Goal: Task Accomplishment & Management: Complete application form

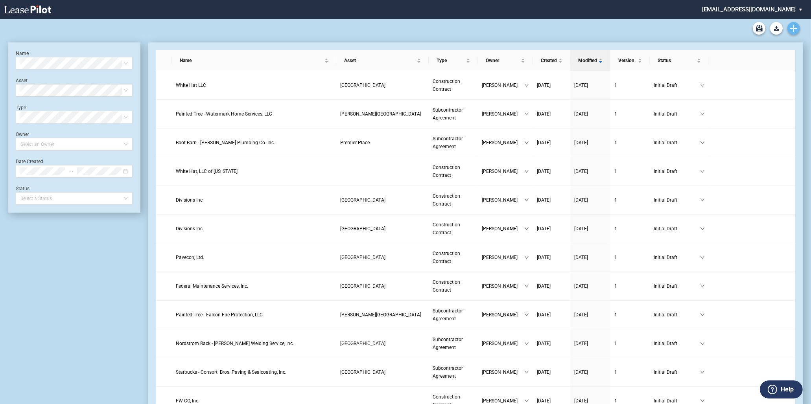
click at [790, 26] on icon "Create new document" at bounding box center [793, 28] width 7 height 7
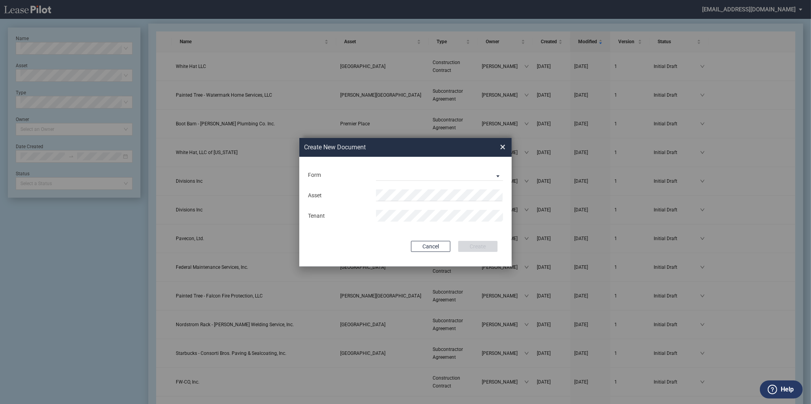
click at [445, 184] on div "Form Construction Contract Subcontractor Agreement" at bounding box center [405, 175] width 197 height 20
click at [443, 178] on md-select "Construction Contract Subcontractor Agreement" at bounding box center [439, 175] width 127 height 12
click at [432, 173] on div "Construction Contract" at bounding box center [407, 175] width 61 height 9
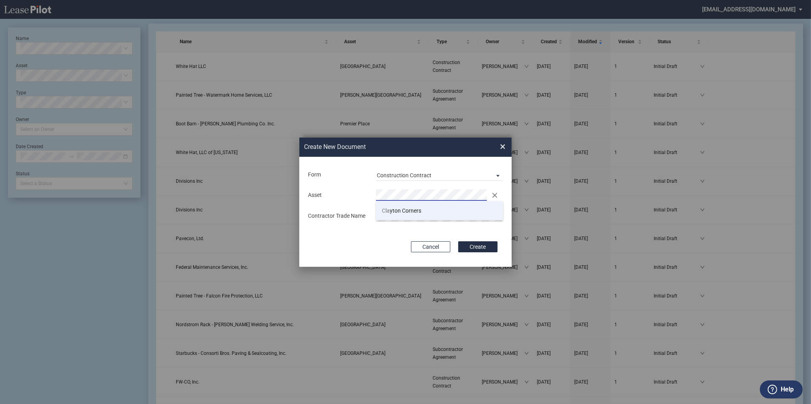
click at [413, 209] on span "Cla yton Corners" at bounding box center [401, 211] width 39 height 6
click at [458, 241] on button "Create" at bounding box center [477, 246] width 39 height 11
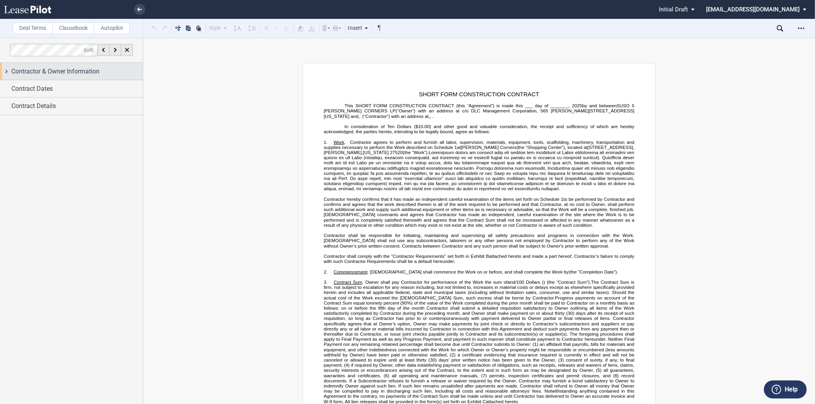
click at [67, 66] on div "Contractor & Owner Information" at bounding box center [71, 71] width 143 height 17
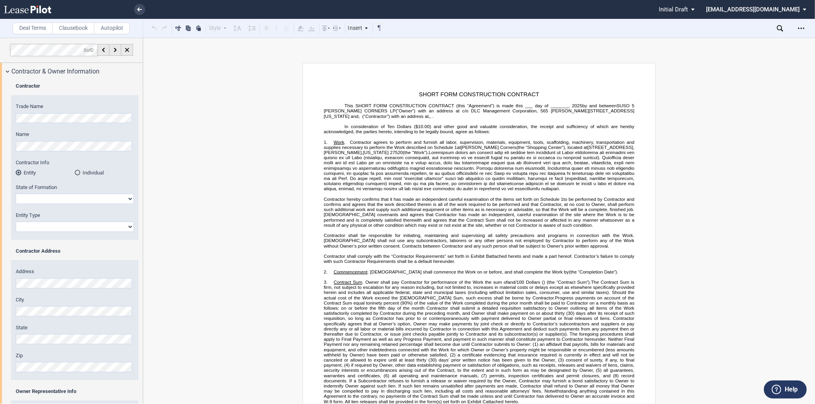
click at [0, 123] on html ".bocls-1{fill:#26354a;fill-rule:evenodd} Loading... × Pending... Pending... Ini…" at bounding box center [407, 202] width 815 height 404
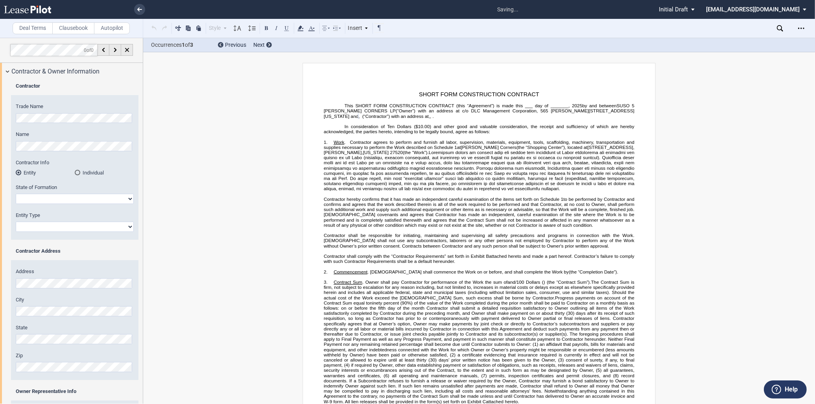
click at [83, 127] on div "Trade Name Name Contractor Info Entity Individual State of Formation Alabama Id…" at bounding box center [74, 171] width 127 height 137
click at [56, 197] on select "Alabama Alaska Arizona Arkansas California Colorado Connecticut Delaware Distri…" at bounding box center [75, 199] width 118 height 10
select select "Georgia"
click at [16, 194] on select "Alabama Alaska Arizona Arkansas California Colorado Connecticut Delaware Distri…" at bounding box center [75, 199] width 118 height 10
click at [77, 223] on select "Corporation Limited Liability Company General Partnership Limited Partnership O…" at bounding box center [75, 227] width 118 height 10
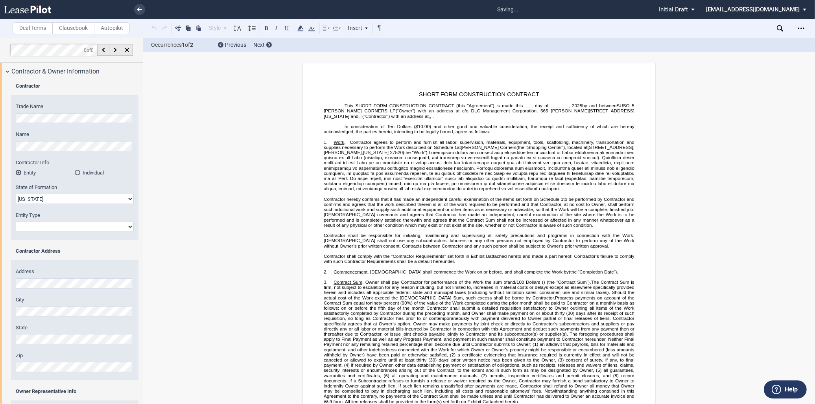
select select "Corporation"
click at [16, 222] on select "Corporation Limited Liability Company General Partnership Limited Partnership O…" at bounding box center [75, 227] width 118 height 10
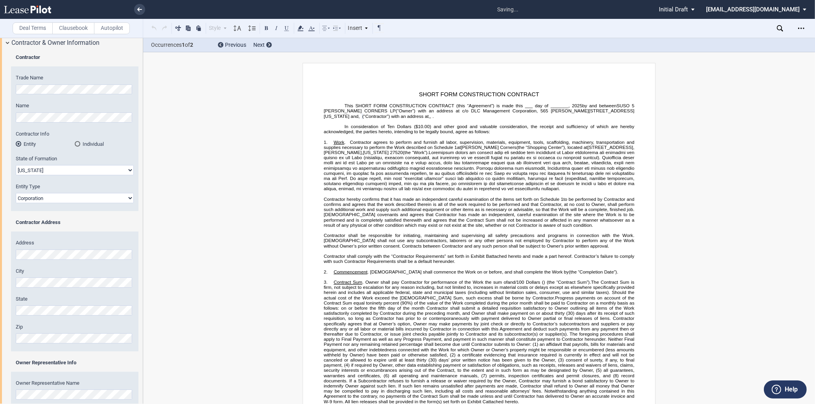
scroll to position [44, 0]
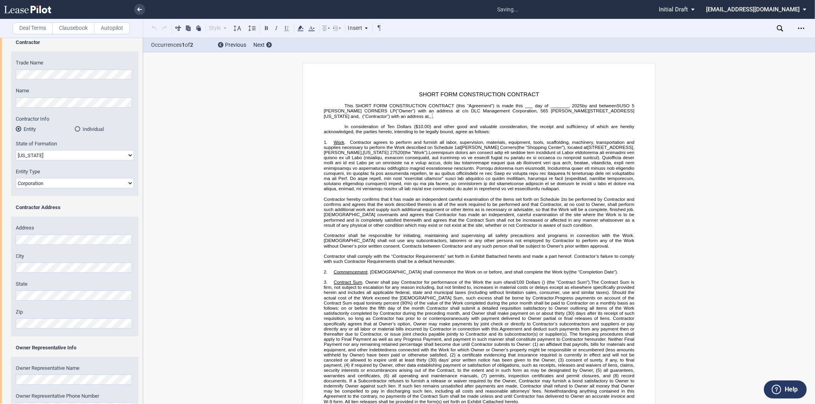
click at [49, 301] on div "Address City State Zip" at bounding box center [74, 280] width 127 height 112
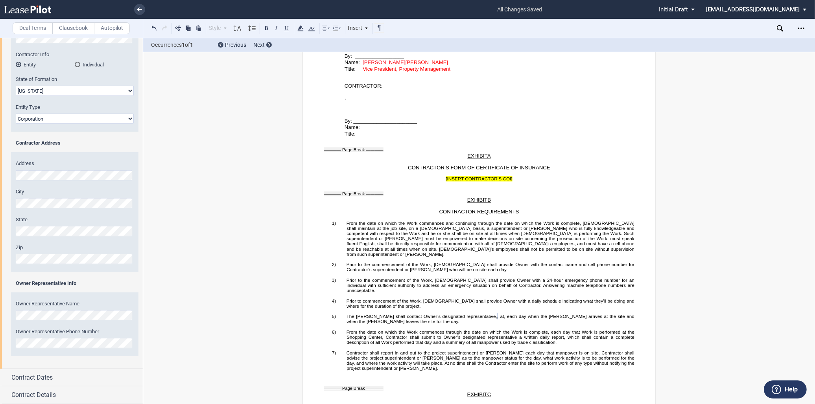
scroll to position [1646, 0]
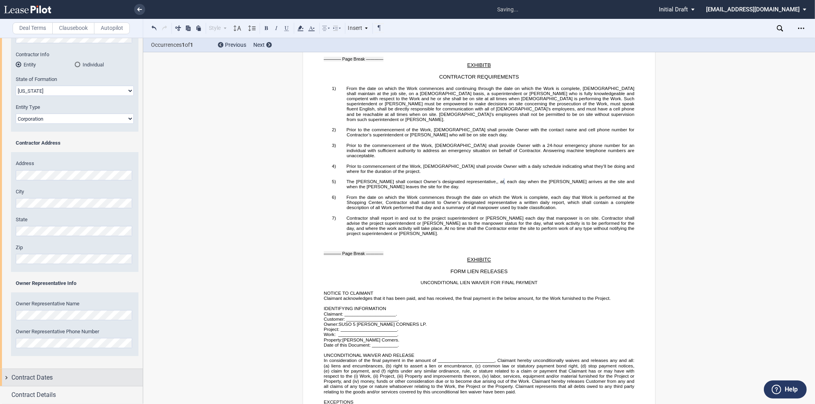
click at [37, 379] on span "Contract Dates" at bounding box center [31, 377] width 41 height 9
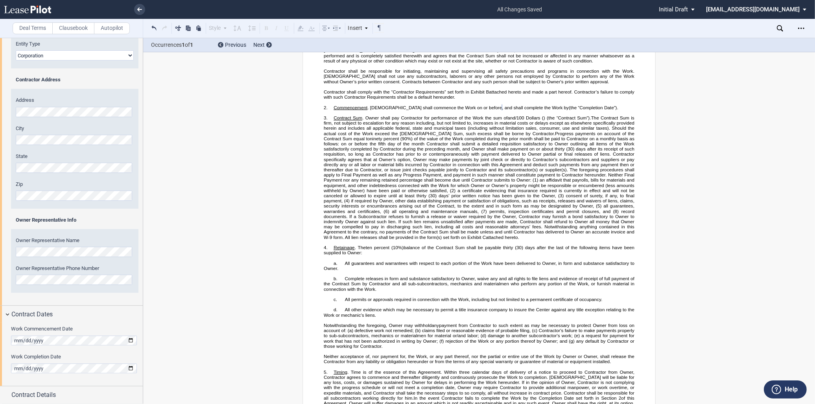
scroll to position [79, 0]
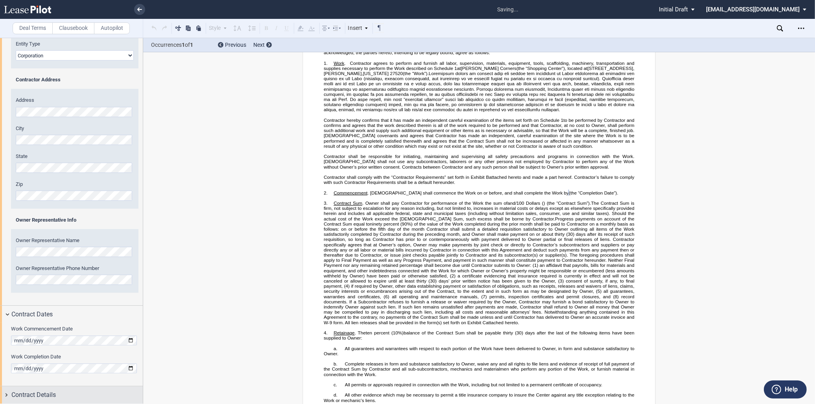
click at [29, 398] on span "Contract Details" at bounding box center [33, 394] width 44 height 9
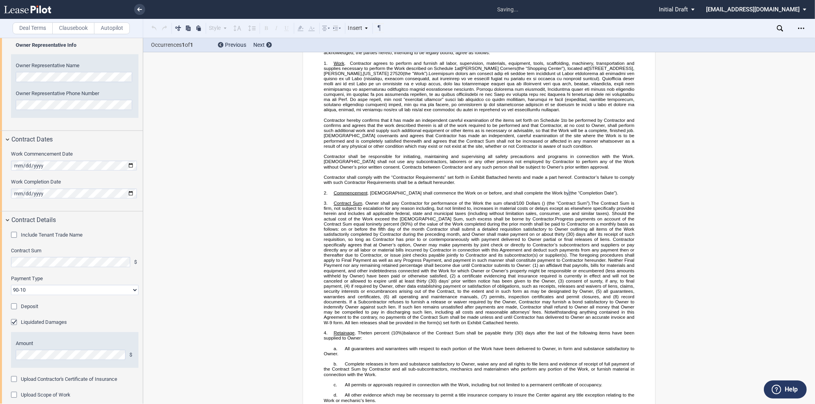
scroll to position [348, 0]
click at [19, 309] on div "Deposit" at bounding box center [15, 306] width 8 height 8
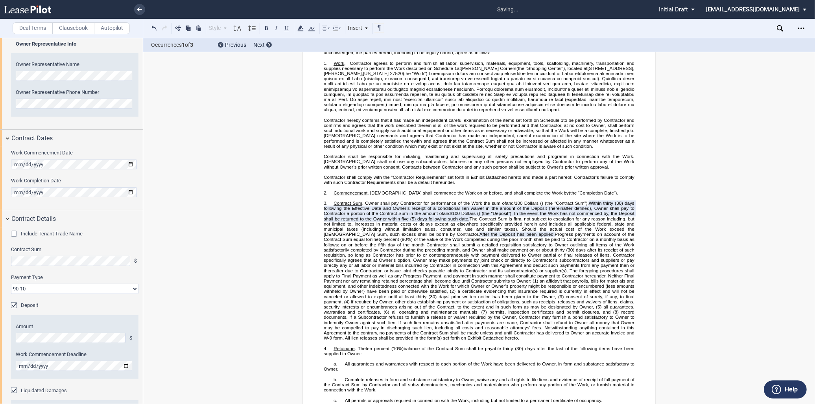
scroll to position [84, 0]
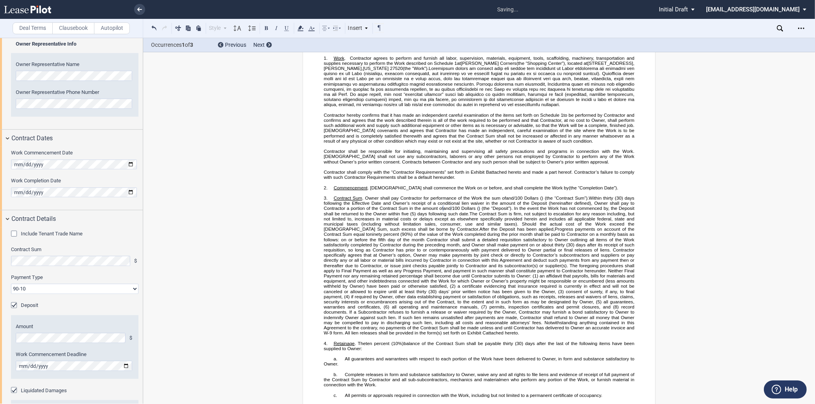
click at [79, 309] on div "Deposit" at bounding box center [74, 306] width 127 height 8
click at [79, 348] on div "Amount $ Work Commencement Deadline" at bounding box center [74, 351] width 127 height 56
click at [85, 289] on select "90-10 30-30-30-10 100 Upon Completion" at bounding box center [74, 289] width 127 height 10
click at [11, 284] on select "90-10 30-30-30-10 100 Upon Completion" at bounding box center [74, 289] width 127 height 10
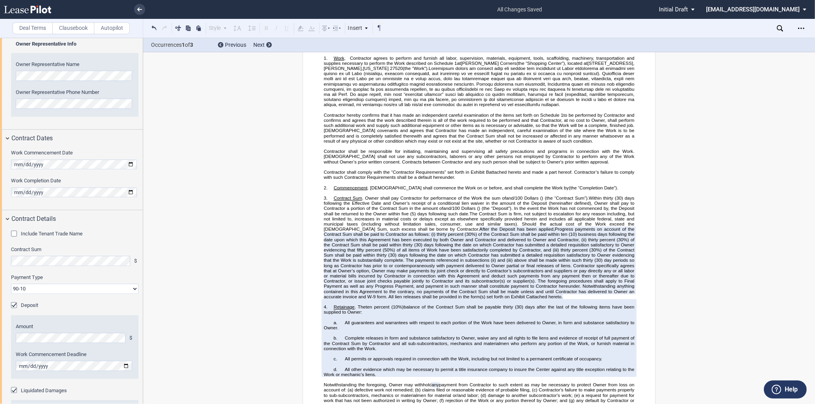
click at [84, 287] on select "90-10 30-30-30-10 100 Upon Completion" at bounding box center [74, 289] width 127 height 10
click at [11, 284] on select "90-10 30-30-30-10 100 Upon Completion" at bounding box center [74, 289] width 127 height 10
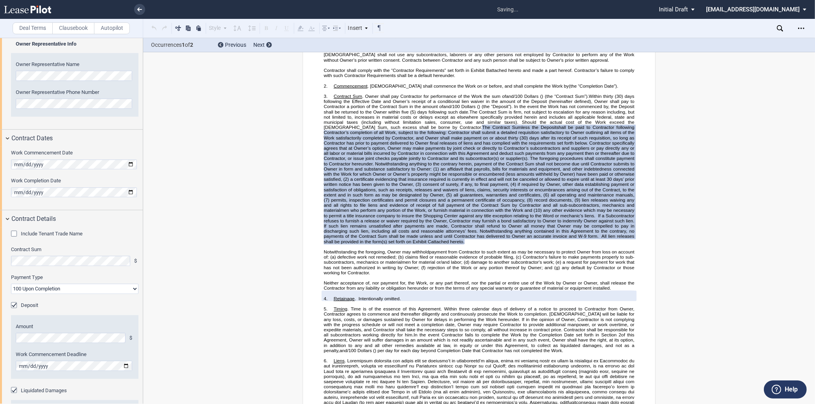
scroll to position [190, 0]
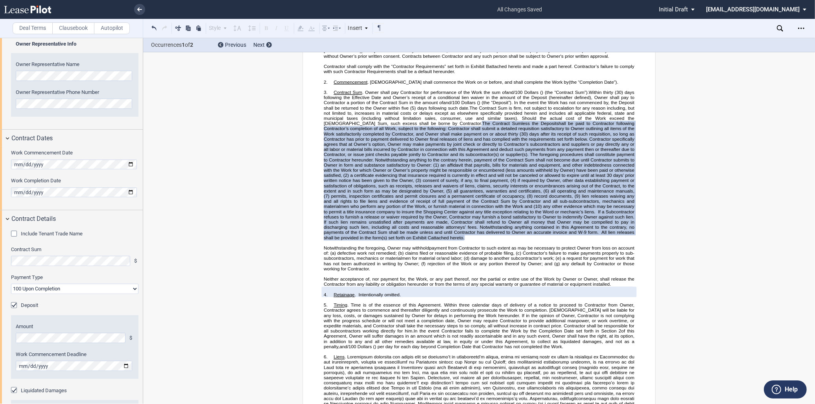
click at [87, 286] on select "90-10 30-30-30-10 100 Upon Completion" at bounding box center [74, 289] width 127 height 10
click at [11, 284] on select "90-10 30-30-30-10 100 Upon Completion" at bounding box center [74, 289] width 127 height 10
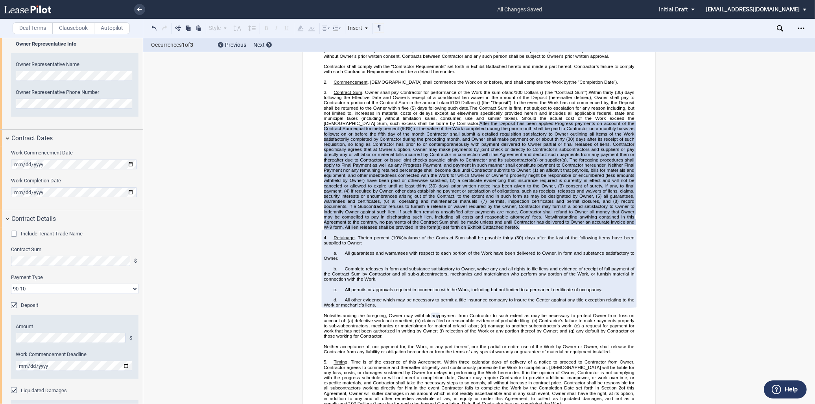
click at [56, 287] on select "90-10 30-30-30-10 100 Upon Completion" at bounding box center [74, 289] width 127 height 10
click at [11, 284] on select "90-10 30-30-30-10 100 Upon Completion" at bounding box center [74, 289] width 127 height 10
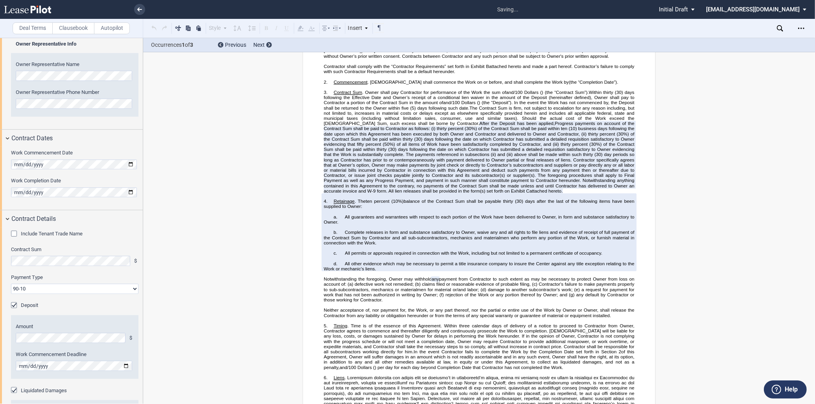
click at [75, 290] on select "90-10 30-30-30-10 100 Upon Completion" at bounding box center [74, 289] width 127 height 10
click at [11, 284] on select "90-10 30-30-30-10 100 Upon Completion" at bounding box center [74, 289] width 127 height 10
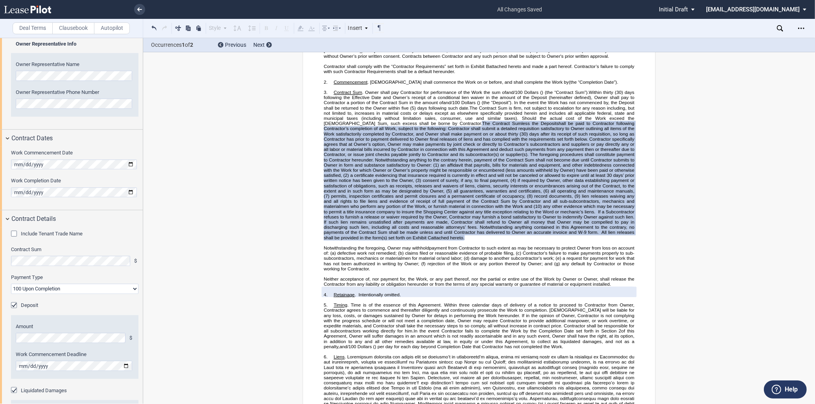
click at [72, 289] on select "90-10 30-30-30-10 100 Upon Completion" at bounding box center [74, 289] width 127 height 10
click at [11, 284] on select "90-10 30-30-30-10 100 Upon Completion" at bounding box center [74, 289] width 127 height 10
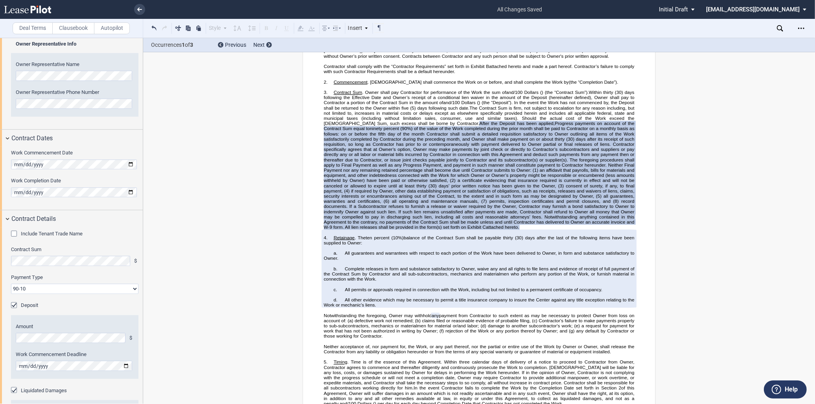
click at [74, 285] on select "90-10 30-30-30-10 100 Upon Completion" at bounding box center [74, 289] width 127 height 10
click at [11, 284] on select "90-10 30-30-30-10 100 Upon Completion" at bounding box center [74, 289] width 127 height 10
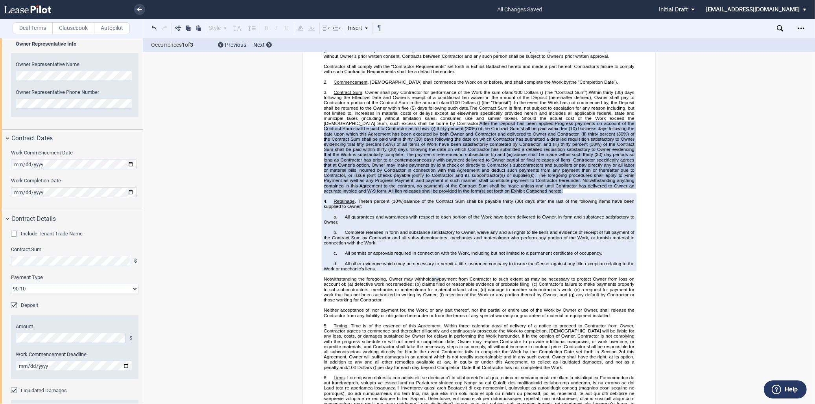
click at [81, 287] on select "90-10 30-30-30-10 100 Upon Completion" at bounding box center [74, 289] width 127 height 10
select select "90-10"
click at [11, 284] on select "90-10 30-30-30-10 100 Upon Completion" at bounding box center [74, 289] width 127 height 10
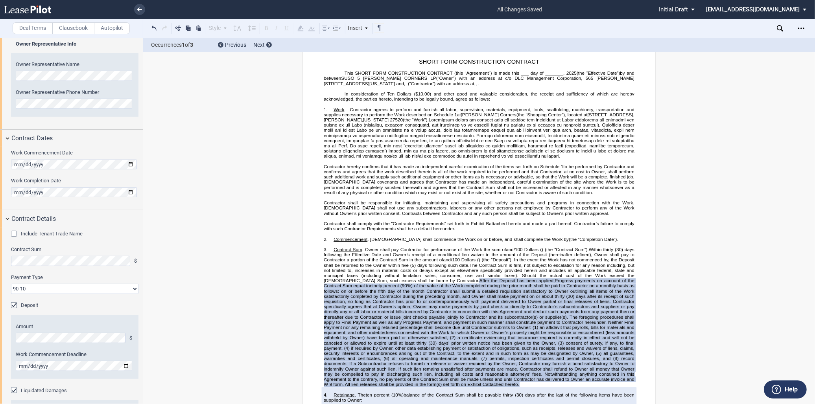
scroll to position [0, 0]
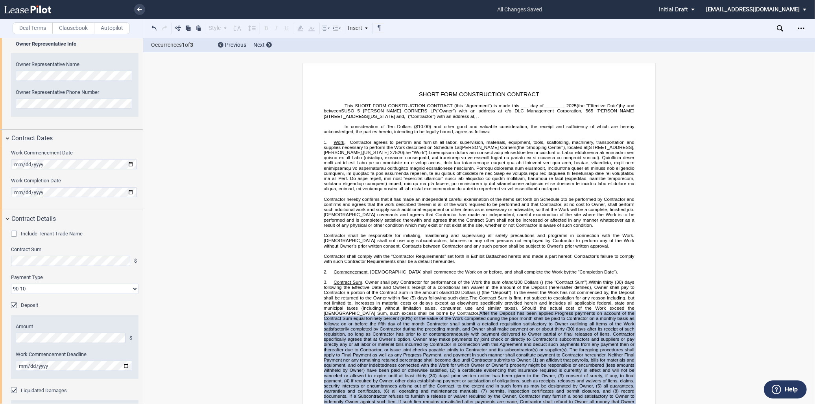
click at [337, 116] on span "Taxter Road, Elmsford, New York 10523 and" at bounding box center [479, 113] width 311 height 10
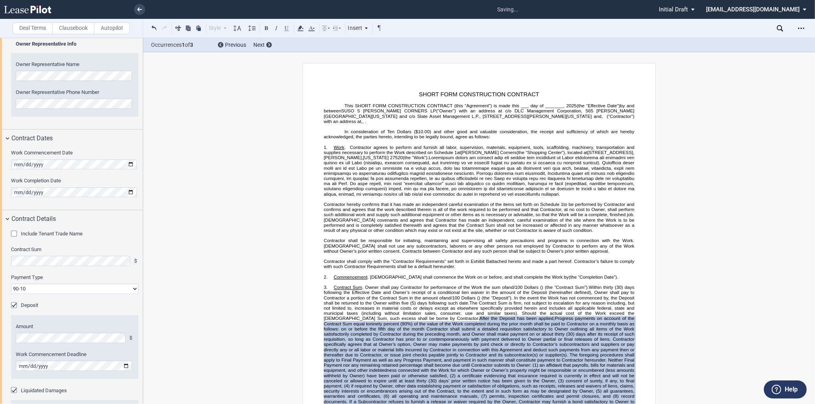
click at [415, 117] on span "Taxter Road, Elmsford, New York 10523 and c/o Slate Asset Management L.P., 20 S…" at bounding box center [479, 113] width 311 height 10
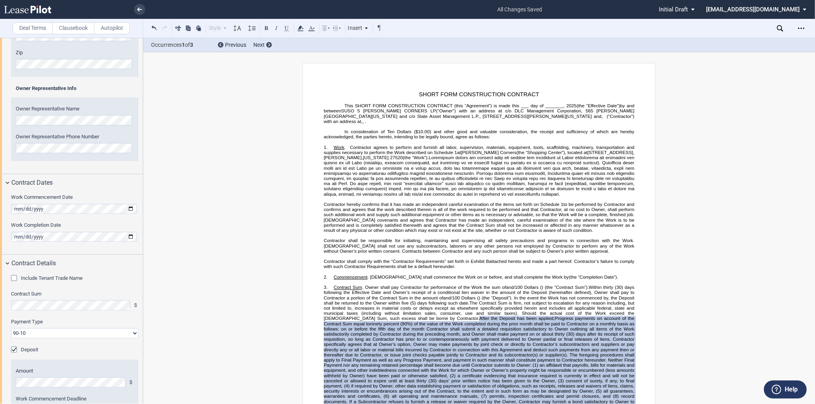
click at [485, 130] on p "In consideration of Ten Dollars ($10.00) and other good and valuable considerat…" at bounding box center [479, 134] width 311 height 10
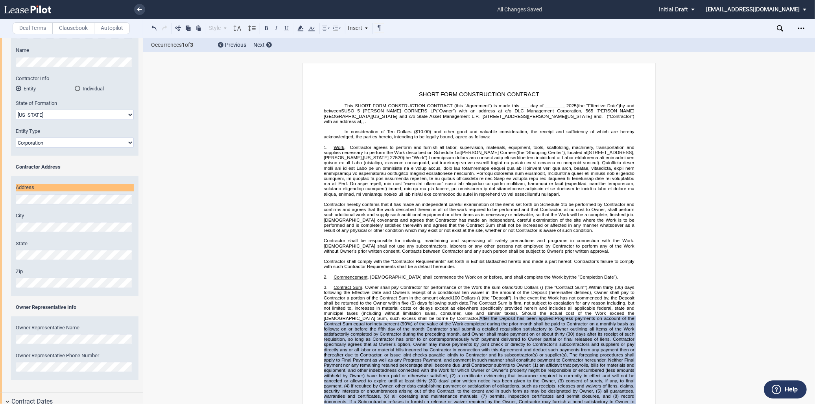
scroll to position [51, 0]
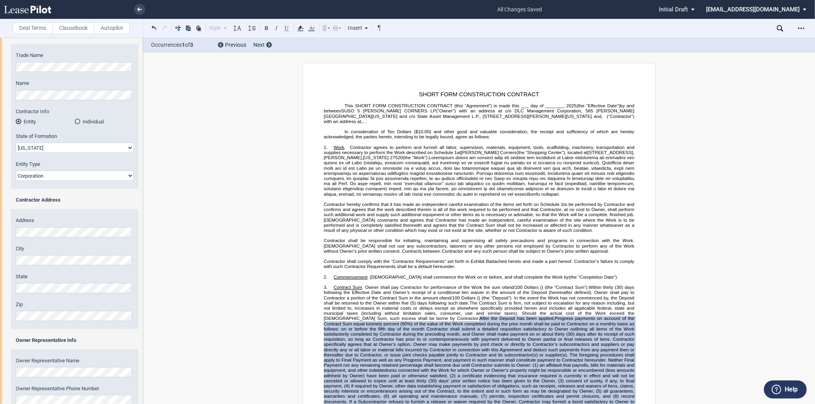
click at [453, 113] on span "(“Owner”) with an address at c/o DLC Management Corporation, 565" at bounding box center [514, 110] width 157 height 5
click at [462, 113] on span "(“Owner”) with address at c/o DLC Management Corporation, 565" at bounding box center [515, 110] width 154 height 5
click at [461, 152] on span "at" at bounding box center [459, 152] width 4 height 5
click at [597, 154] on span "(the “Shopping Center”), located at" at bounding box center [480, 155] width 312 height 10
click at [596, 153] on span "(the “Shopping Center”), located at" at bounding box center [480, 155] width 312 height 10
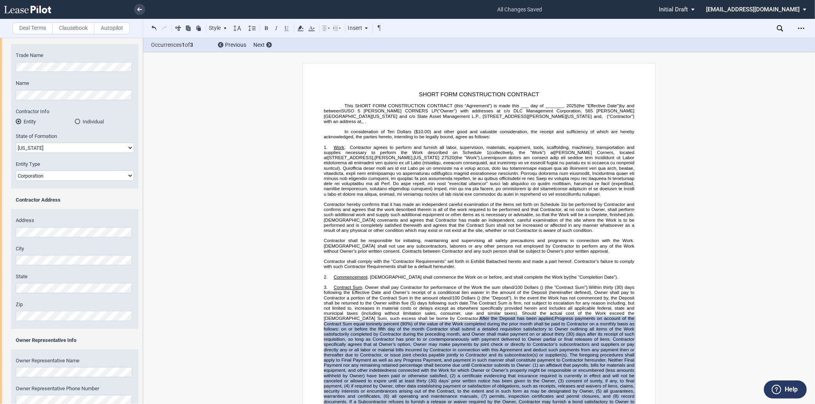
click at [454, 159] on span "(the “Work”)." at bounding box center [467, 157] width 27 height 5
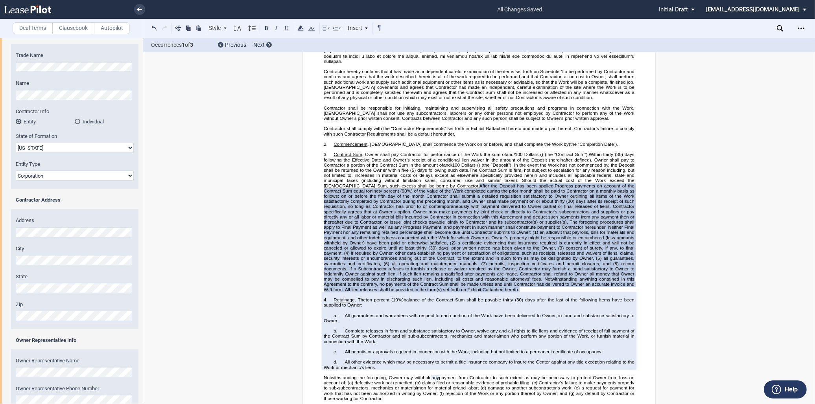
scroll to position [175, 0]
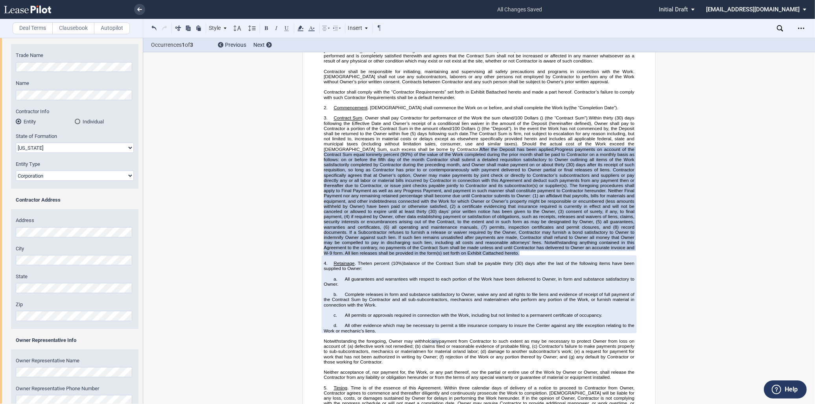
click at [430, 157] on span "Progress payments on account of the Contract Sum equal to" at bounding box center [480, 152] width 312 height 10
click at [459, 157] on span "Progress payments on account of the Contract Sum equal to" at bounding box center [480, 152] width 312 height 10
click at [463, 157] on span "Progress payments on account of the Contract Sum equal to" at bounding box center [480, 152] width 312 height 10
click at [383, 157] on span "ninety percent (90%)" at bounding box center [361, 154] width 43 height 5
click at [382, 157] on span "percent (90%)" at bounding box center [367, 154] width 29 height 5
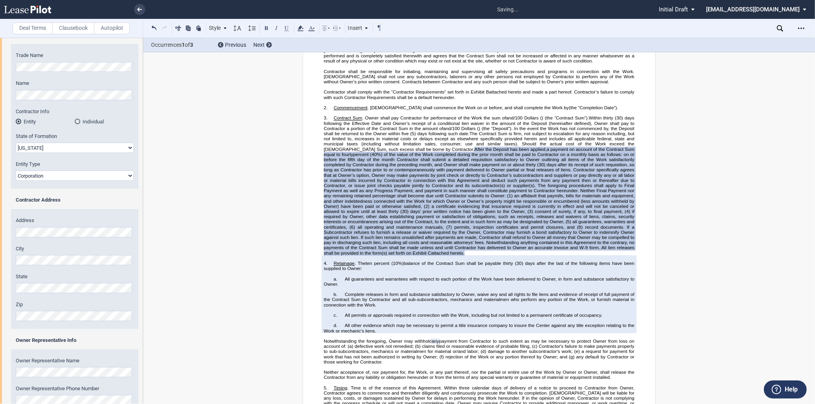
click at [575, 167] on span "of the value of the Work completed during the prior month shall be paid to Cont…" at bounding box center [480, 160] width 312 height 16
drag, startPoint x: 595, startPoint y: 159, endPoint x: 392, endPoint y: 164, distance: 203.3
click at [392, 164] on span "of the value of the Work completed during the prior month shall be paid to Cont…" at bounding box center [480, 160] width 312 height 16
drag, startPoint x: 362, startPoint y: 163, endPoint x: 607, endPoint y: 171, distance: 245.0
click at [607, 167] on span "of the Contract Sum shall be paid to Contractor on a monthly basis as follows: …" at bounding box center [480, 160] width 312 height 16
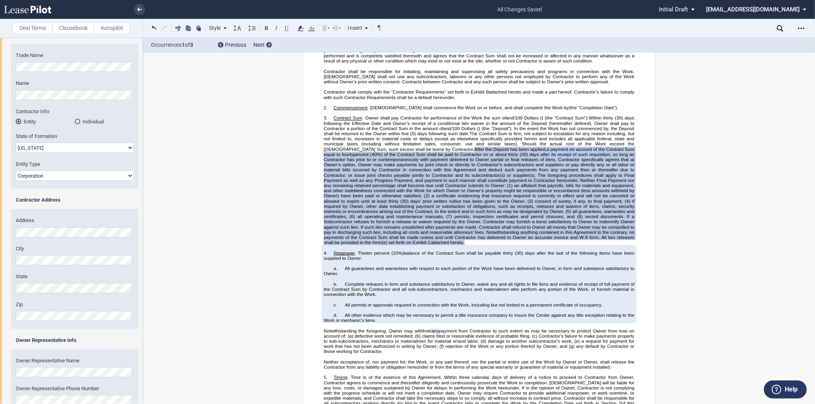
drag, startPoint x: 487, startPoint y: 164, endPoint x: 422, endPoint y: 164, distance: 65.6
click at [422, 164] on span "(30) days after its receipt of such requisition, so long as Contractor has prio…" at bounding box center [480, 170] width 312 height 36
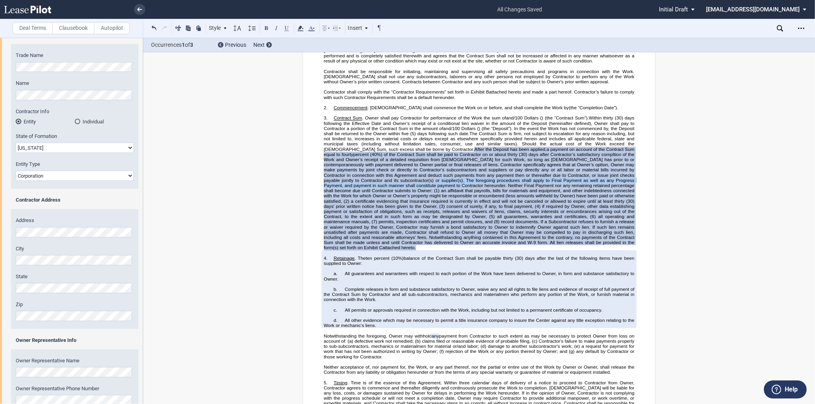
drag, startPoint x: 581, startPoint y: 183, endPoint x: 615, endPoint y: 191, distance: 35.4
click at [615, 191] on span "(30) days after Contractor’s satisfactory compltion of the Work and Owner’s rec…" at bounding box center [480, 173] width 312 height 42
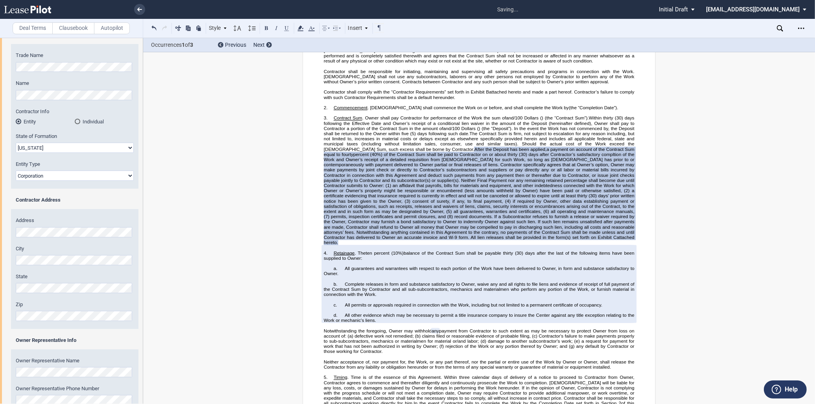
click at [563, 191] on span "an affidavit that payrolls, bills for materials and equipment, and other indebt…" at bounding box center [480, 188] width 312 height 10
click at [493, 162] on span "(30) days after Contractor’s satisfactory compltion of the Work and Owner’s rec…" at bounding box center [480, 170] width 312 height 36
click at [489, 187] on span "(30) days after Contractor’s satisfactory completion of the Work and Owner’s re…" at bounding box center [480, 170] width 312 height 36
click at [509, 157] on span "a payment on account of the Contract Sum equal to fourty" at bounding box center [480, 152] width 312 height 10
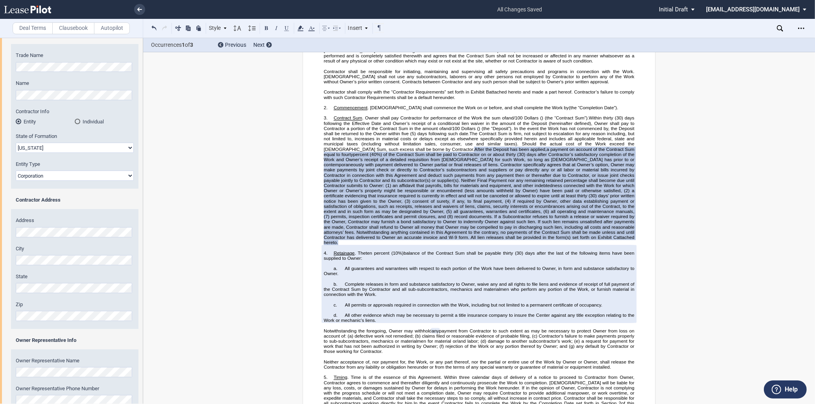
click at [506, 166] on span "(30) days after Contractor’s satisfactory completion of the Work and Owner’s re…" at bounding box center [480, 170] width 312 height 36
click at [344, 168] on span "(30) days after Contractor’s satisfactory completion of the Work and Owner’s re…" at bounding box center [480, 170] width 312 height 36
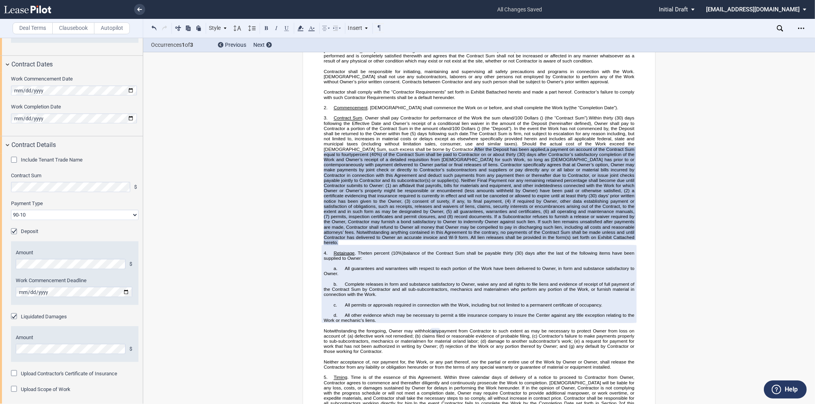
scroll to position [425, 0]
click at [13, 314] on div "Liquidated Damages" at bounding box center [15, 315] width 8 height 8
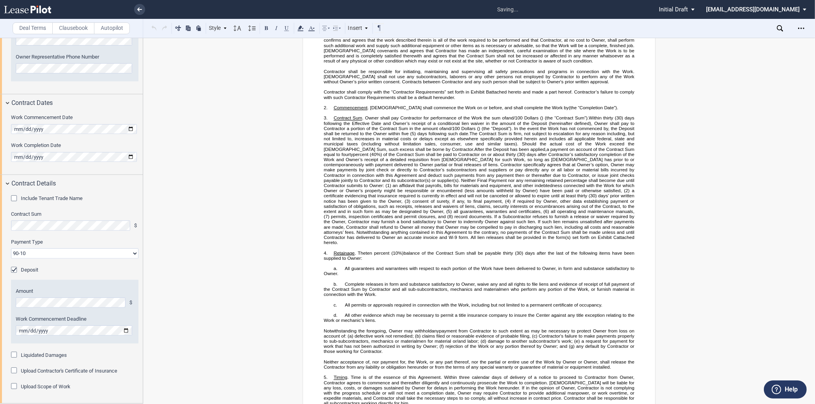
click at [14, 387] on div "Upload Scope of Work" at bounding box center [15, 387] width 8 height 8
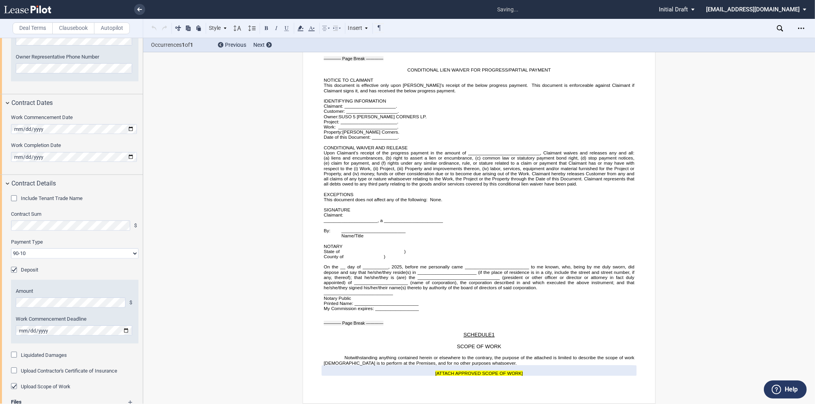
scroll to position [452, 0]
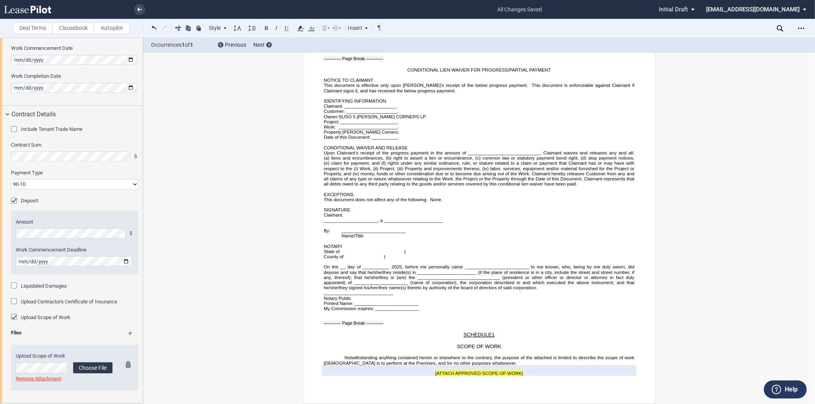
click at [100, 364] on label "Choose File" at bounding box center [92, 367] width 39 height 11
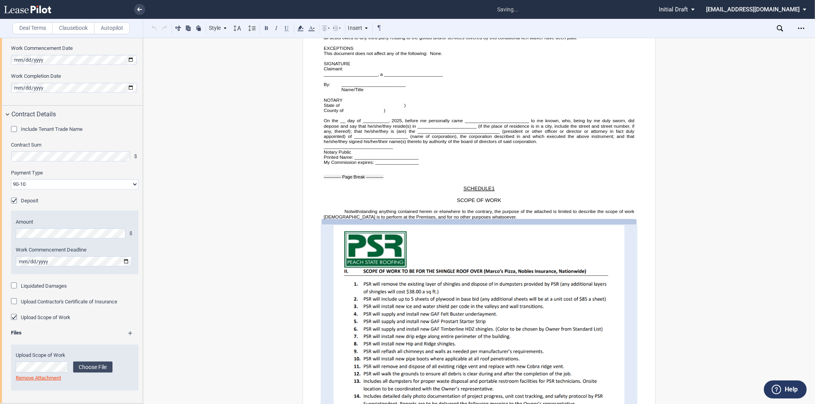
scroll to position [2927, 0]
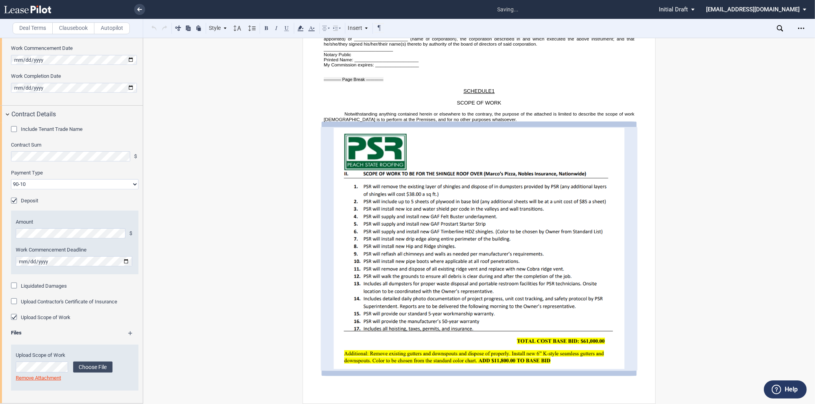
click at [129, 333] on md-icon at bounding box center [133, 335] width 11 height 9
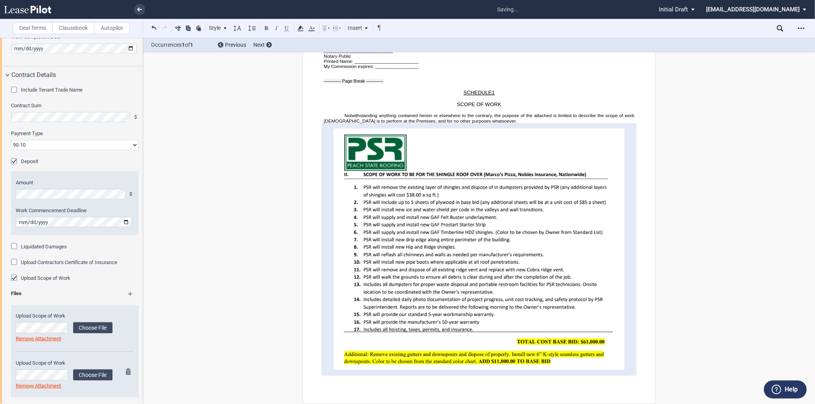
scroll to position [498, 0]
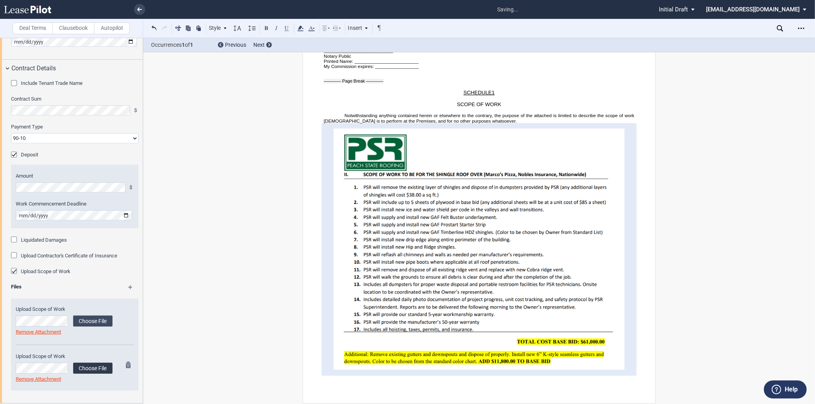
click at [84, 364] on label "Choose File" at bounding box center [92, 368] width 39 height 11
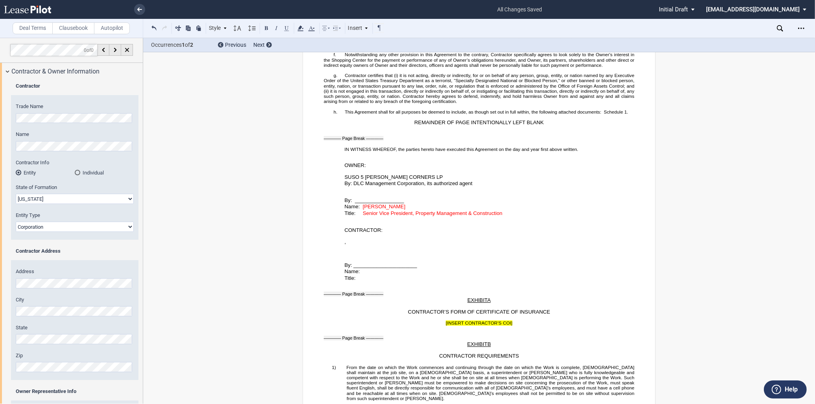
scroll to position [1414, 0]
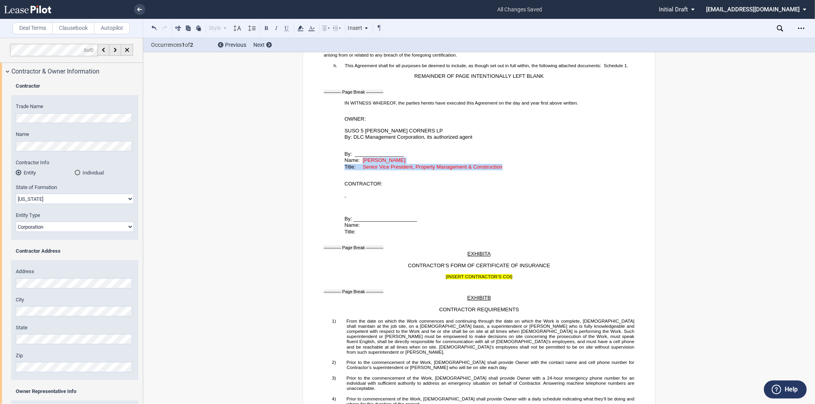
drag, startPoint x: 361, startPoint y: 185, endPoint x: 504, endPoint y: 190, distance: 143.2
click at [504, 171] on div "By: _________________ Name: Blay Bradley Title: Senior Vice President, Property…" at bounding box center [479, 156] width 311 height 30
click at [315, 29] on icon at bounding box center [311, 28] width 9 height 9
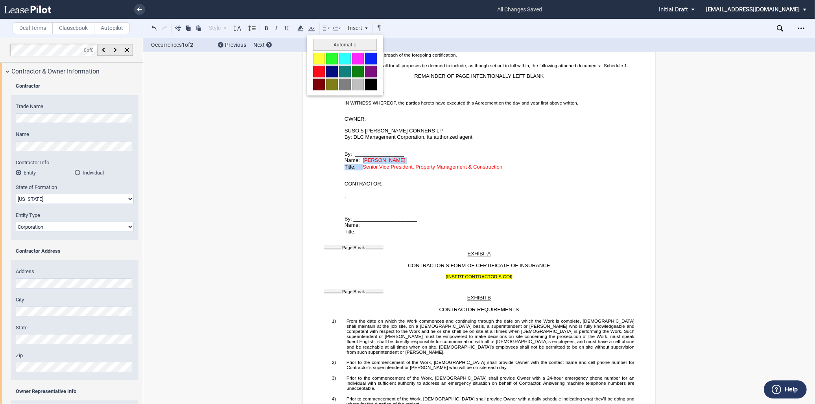
click at [366, 86] on button at bounding box center [371, 85] width 12 height 12
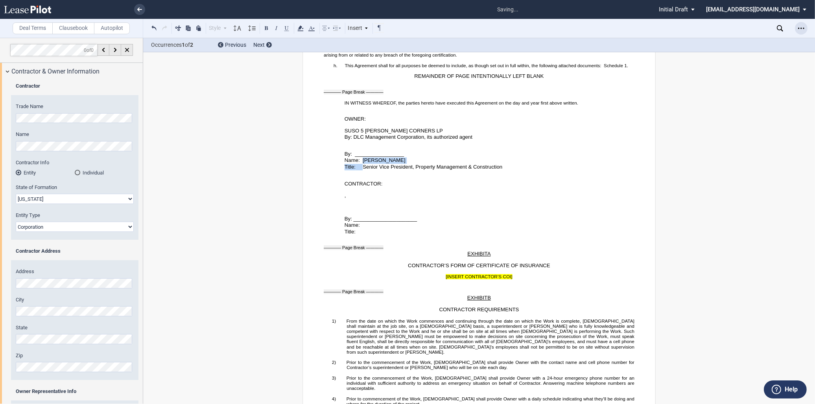
click at [802, 28] on icon "Open Lease options menu" at bounding box center [801, 28] width 6 height 6
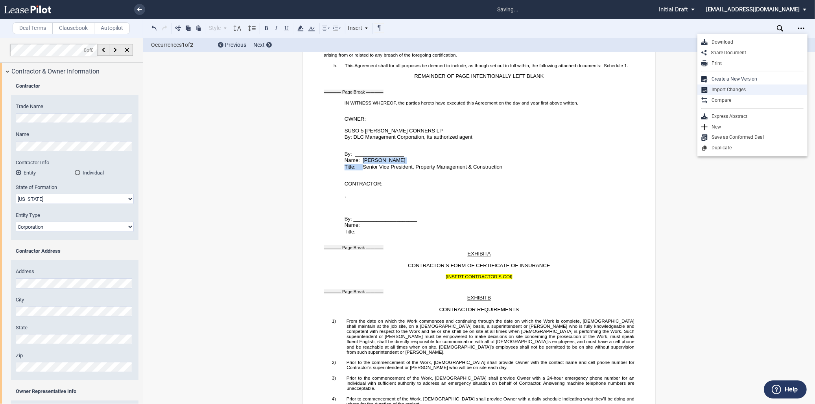
click at [728, 94] on div "Import Changes" at bounding box center [752, 90] width 110 height 11
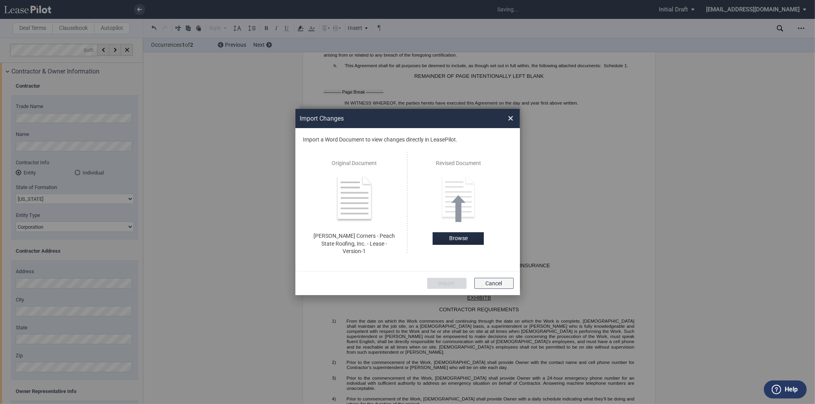
click at [481, 280] on button "Cancel" at bounding box center [493, 283] width 39 height 11
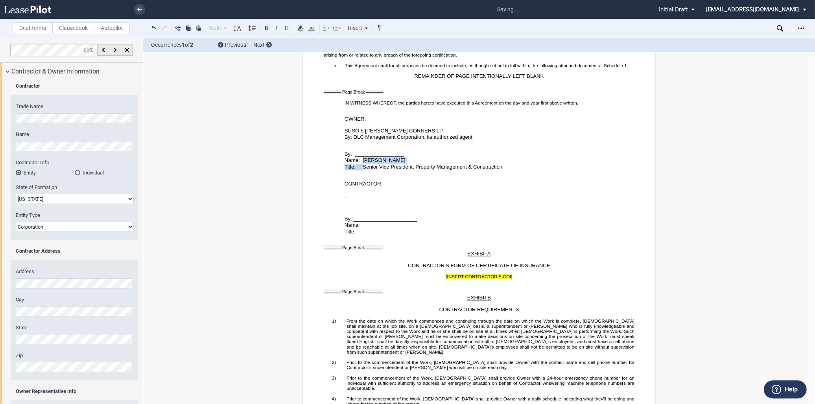
scroll to position [56, 0]
click at [804, 22] on div "Download Share Document Print Create a New Version Import Changes Compare Expre…" at bounding box center [800, 28] width 13 height 13
click at [802, 26] on icon "Open Lease options menu" at bounding box center [801, 28] width 6 height 6
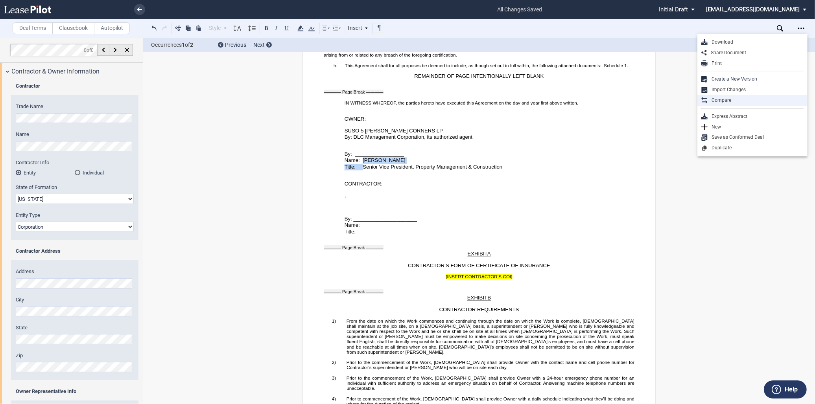
click at [736, 102] on div "Compare" at bounding box center [755, 100] width 96 height 7
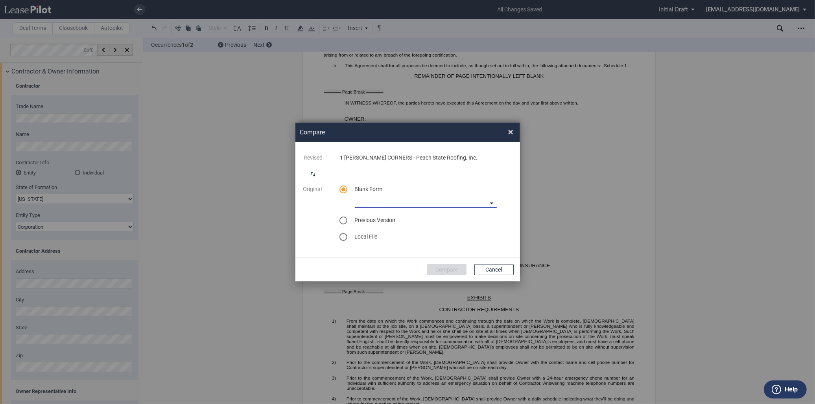
click at [438, 205] on md-select "90-10 Payment Blank Form (Construction Contract) 30-30-30-10 Payment Blank Form…" at bounding box center [426, 202] width 142 height 12
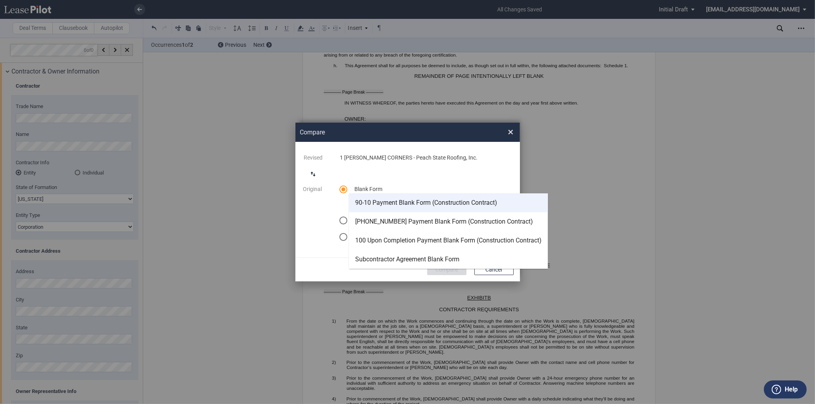
click at [417, 198] on md-option "90-10 Payment Blank Form (Construction Contract)" at bounding box center [448, 202] width 199 height 19
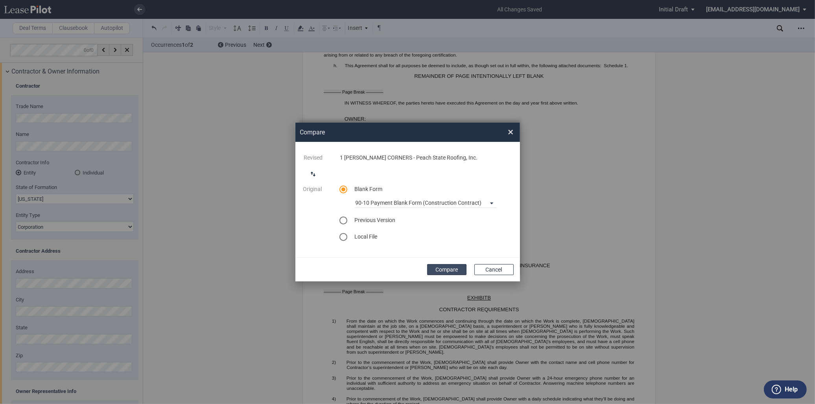
click at [449, 268] on button "Compare" at bounding box center [446, 269] width 39 height 11
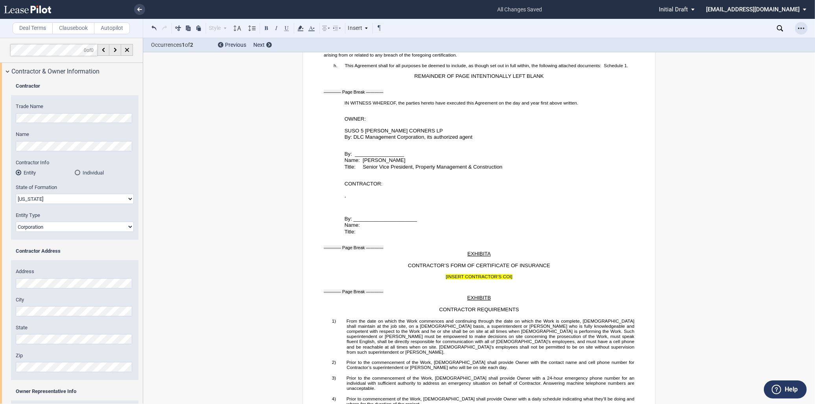
click at [803, 29] on icon "Open Lease options menu" at bounding box center [801, 28] width 6 height 6
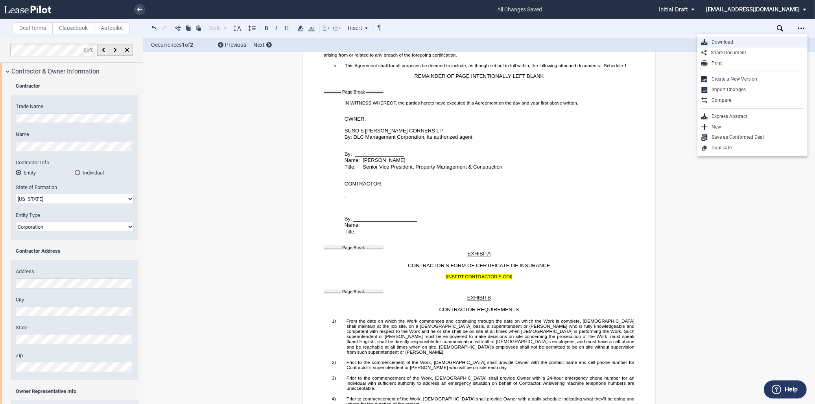
click at [734, 40] on div "Download" at bounding box center [755, 42] width 96 height 7
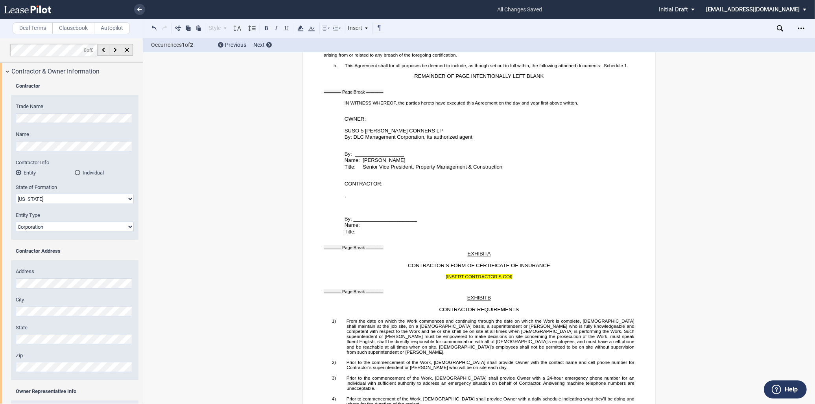
click at [254, 185] on div "SHORT FORM CONSTRUCTION CONTRACT ﻿ This SHORT FORM CONSTRUCTION CONTRACT (this …" at bounding box center [478, 207] width 671 height 3117
click at [142, 7] on icon at bounding box center [139, 9] width 5 height 4
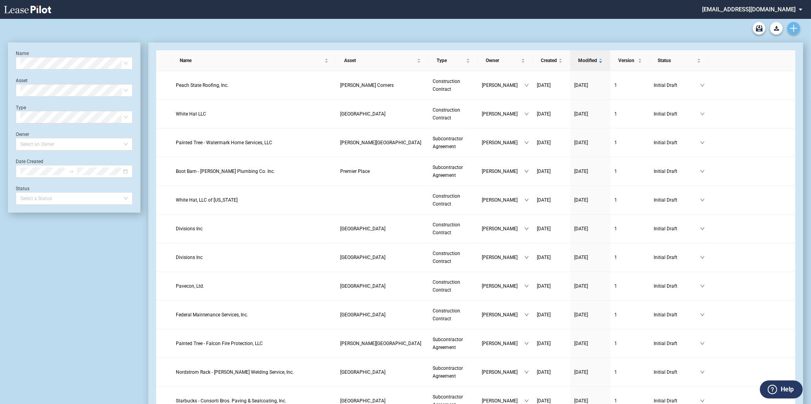
click at [793, 33] on link "Create new document" at bounding box center [793, 28] width 13 height 13
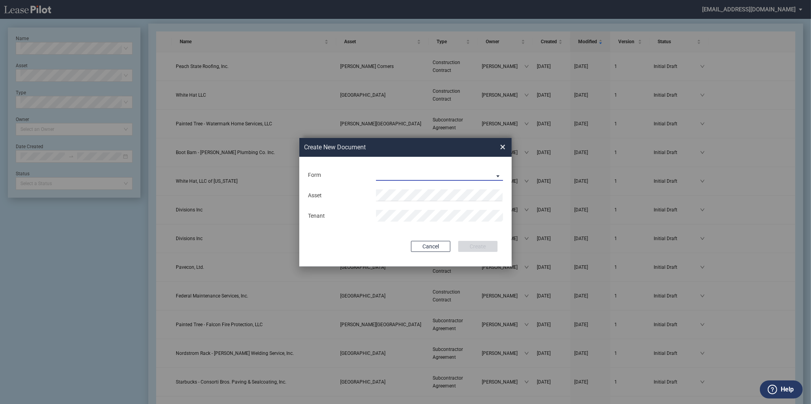
click at [429, 171] on md-select "Construction Contract Subcontractor Agreement" at bounding box center [439, 175] width 127 height 12
click at [443, 191] on div "Subcontractor Agreement" at bounding box center [412, 194] width 71 height 9
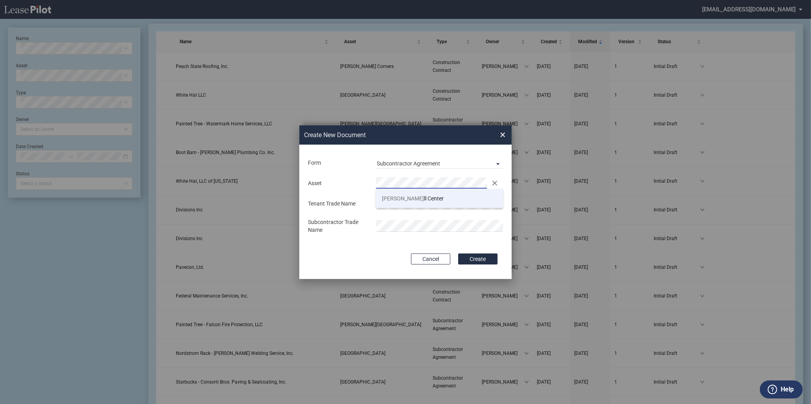
click at [417, 198] on li "[PERSON_NAME][GEOGRAPHIC_DATA]" at bounding box center [439, 198] width 127 height 19
click at [364, 225] on div "Subcontractor Trade Name" at bounding box center [405, 226] width 204 height 15
click at [458, 254] on button "Create" at bounding box center [477, 259] width 39 height 11
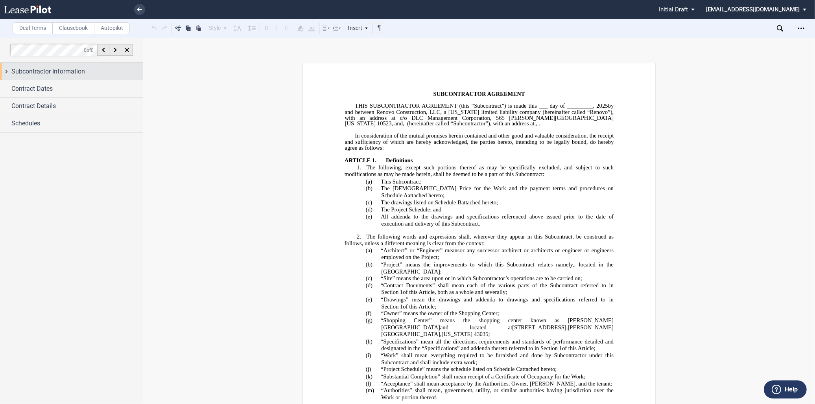
click at [105, 74] on div "Subcontractor Information" at bounding box center [76, 71] width 131 height 9
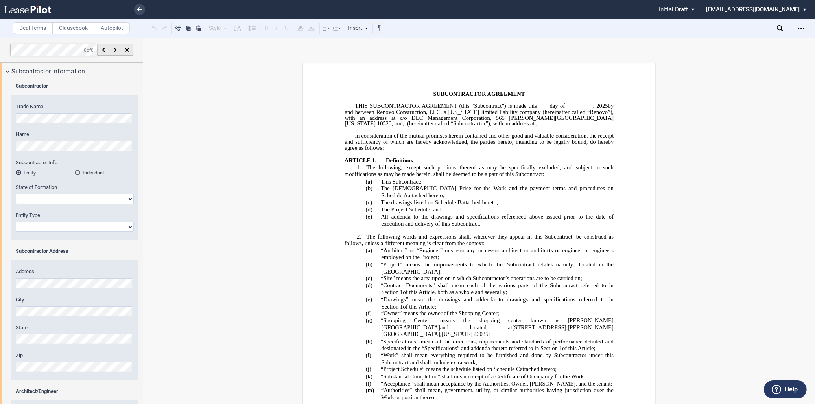
click at [12, 108] on div "Trade Name Name Subcontractor Info Entity Individual State of Formation Alabama" at bounding box center [74, 171] width 127 height 137
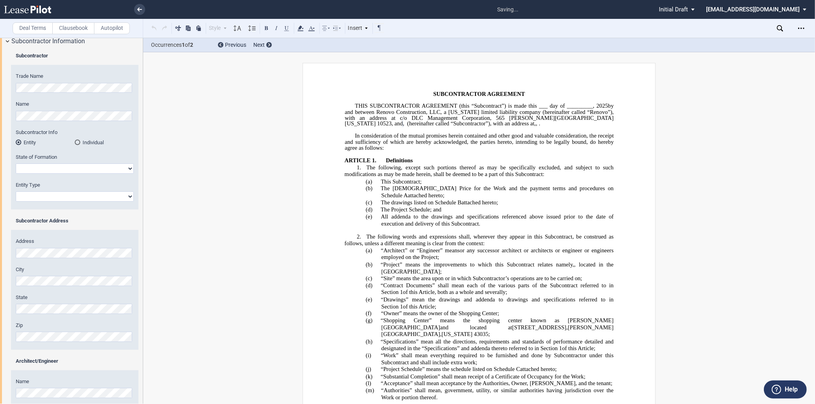
scroll to position [44, 0]
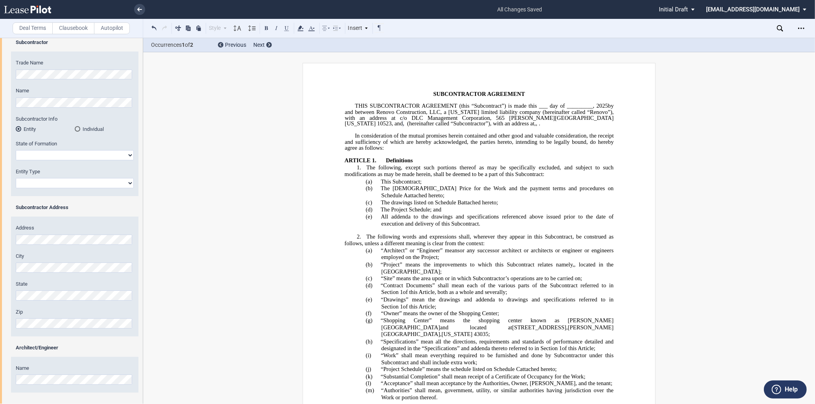
click at [80, 156] on select "Alabama Alaska Arizona Arkansas California Colorado Connecticut Delaware Distri…" at bounding box center [75, 155] width 118 height 10
select select "Ohio"
click at [16, 150] on select "Alabama Alaska Arizona Arkansas California Colorado Connecticut Delaware Distri…" at bounding box center [75, 155] width 118 height 10
click at [55, 186] on select "Corporation Limited Liability Company General Partnership Limited Partnership O…" at bounding box center [75, 183] width 118 height 10
select select "Corporation"
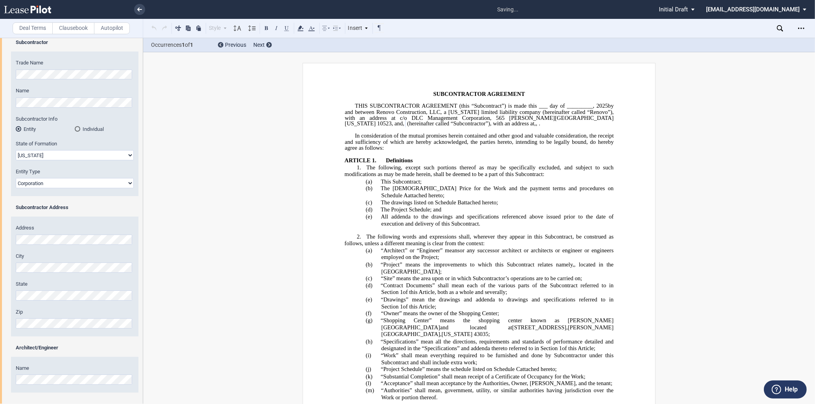
click at [16, 178] on select "Corporation Limited Liability Company General Partnership Limited Partnership O…" at bounding box center [75, 183] width 118 height 10
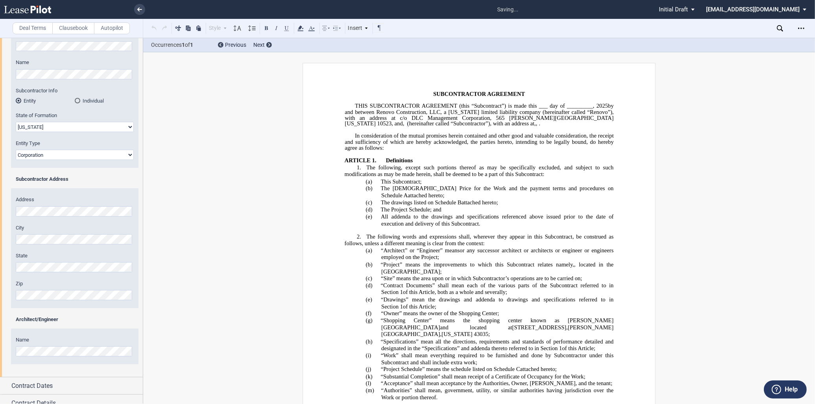
scroll to position [87, 0]
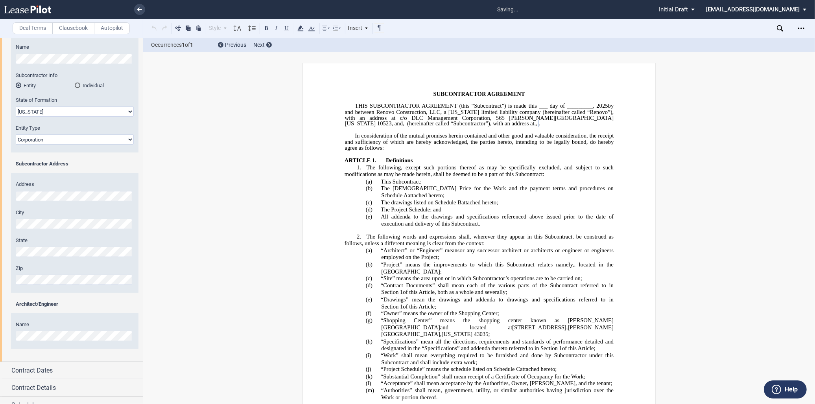
click at [97, 304] on div "Architect/Engineer" at bounding box center [75, 304] width 118 height 7
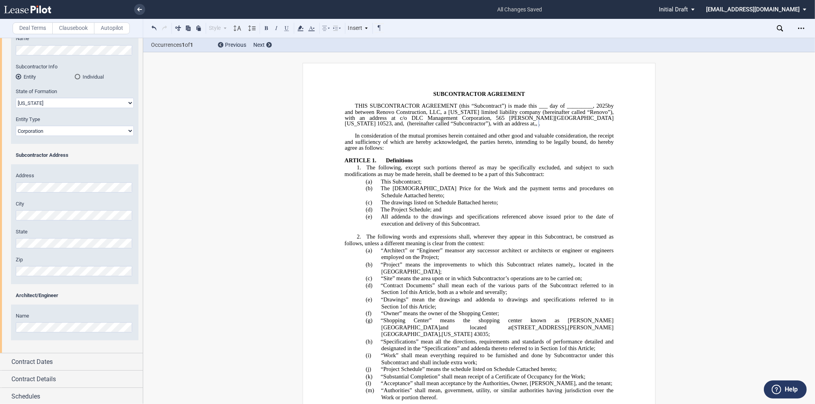
scroll to position [97, 0]
click at [50, 359] on span "Contract Dates" at bounding box center [31, 360] width 41 height 9
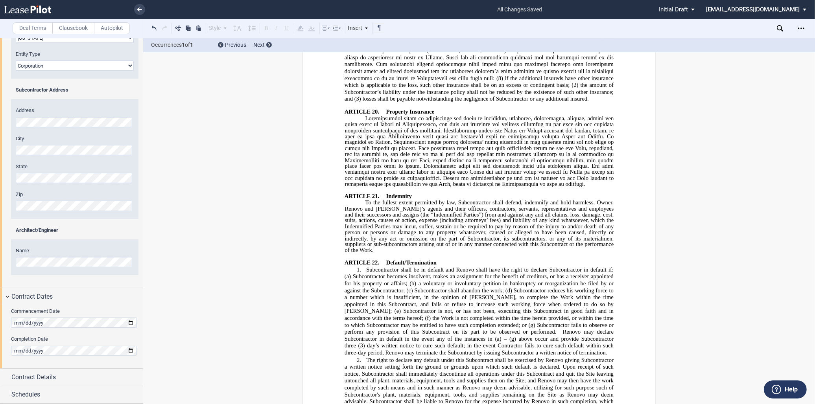
scroll to position [5280, 0]
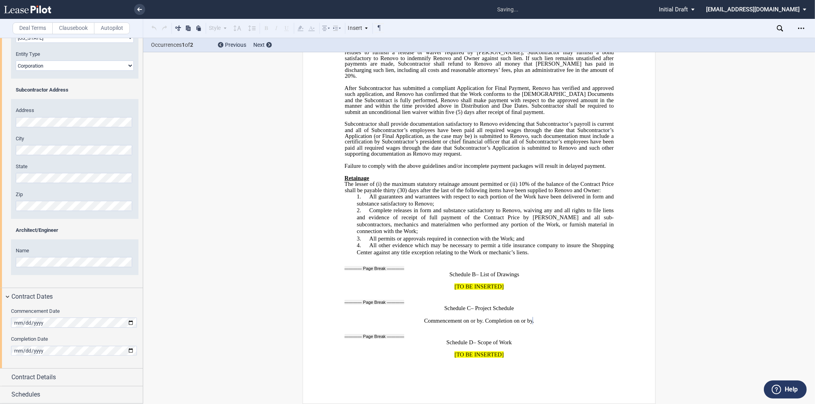
click at [55, 333] on div "Commencement Date Completion Date" at bounding box center [71, 336] width 143 height 63
click at [38, 379] on span "Contract Details" at bounding box center [33, 377] width 44 height 9
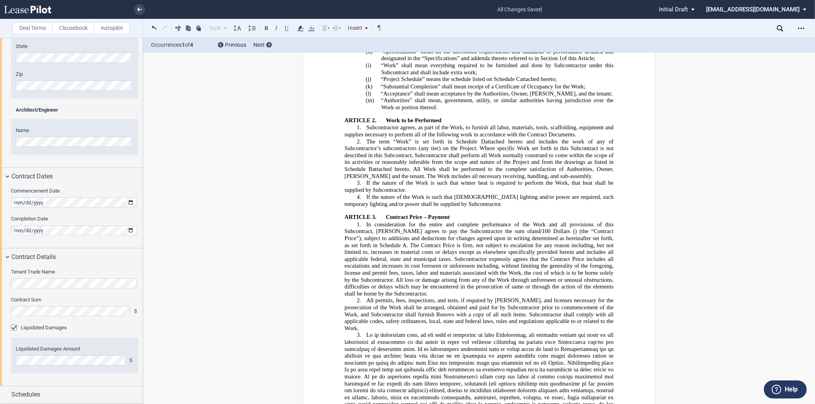
scroll to position [305, 0]
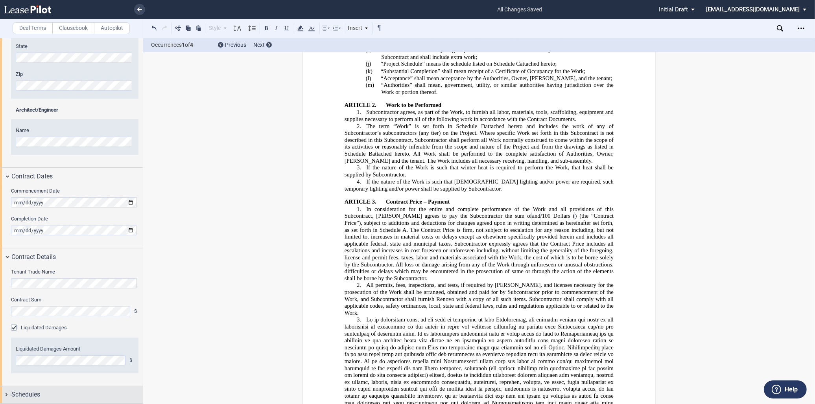
click at [57, 392] on div "Schedules" at bounding box center [76, 394] width 131 height 9
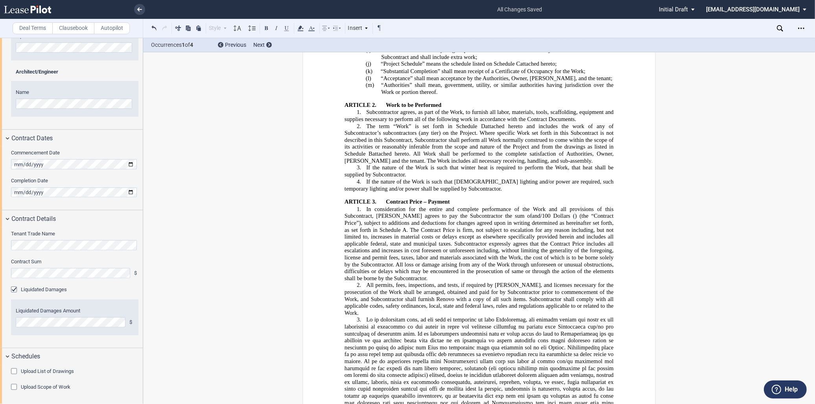
scroll to position [320, 0]
click at [13, 372] on div "Upload List of Drawings" at bounding box center [15, 372] width 8 height 8
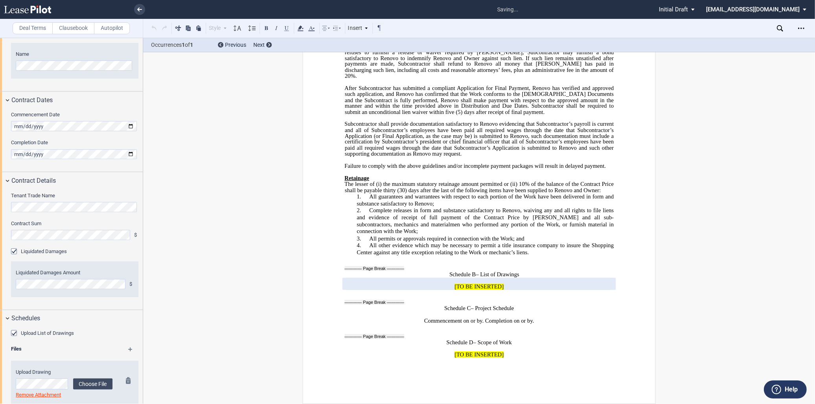
scroll to position [390, 0]
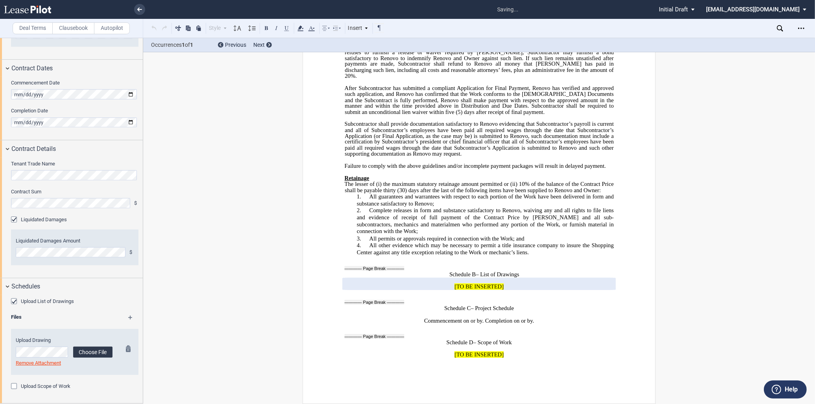
click at [81, 354] on label "Choose File" at bounding box center [92, 352] width 39 height 11
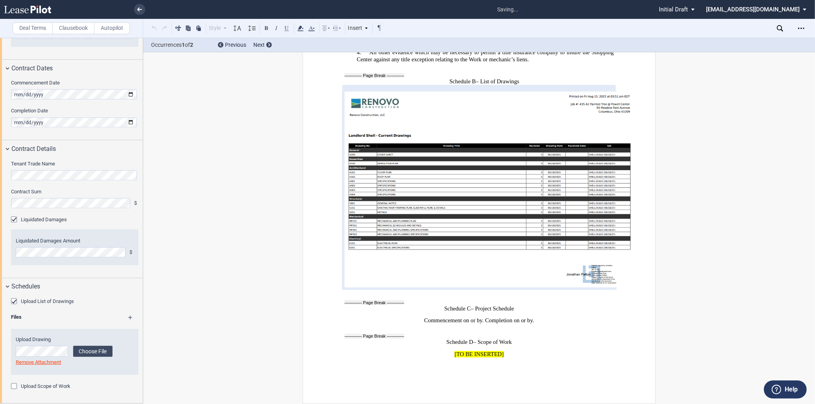
click at [59, 387] on label "Upload Scope of Work" at bounding box center [46, 386] width 50 height 7
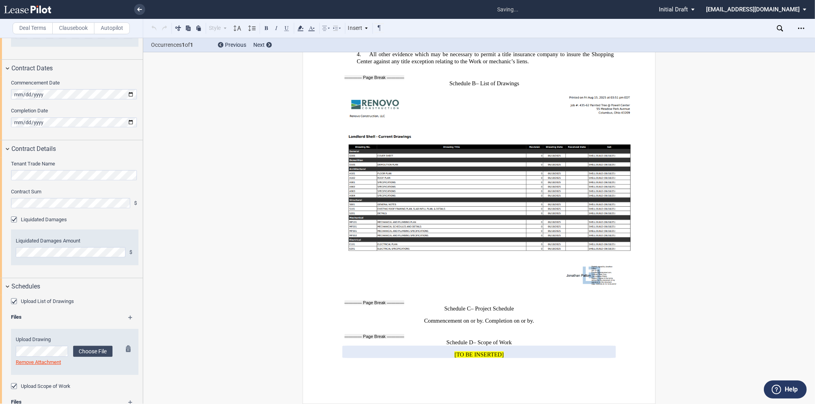
scroll to position [458, 0]
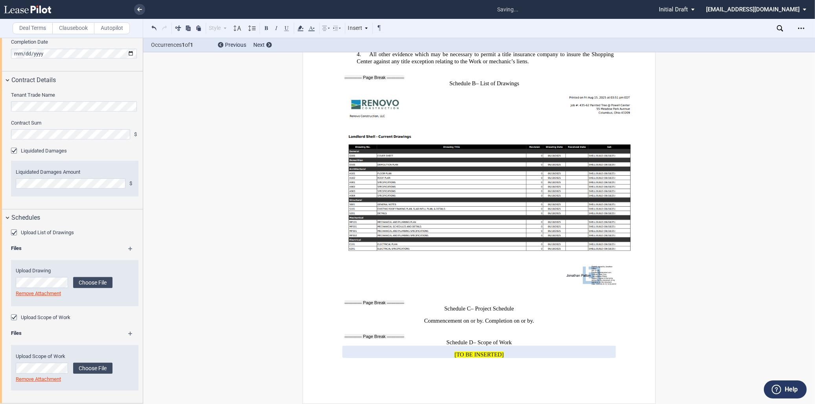
click at [128, 333] on md-icon at bounding box center [133, 336] width 11 height 9
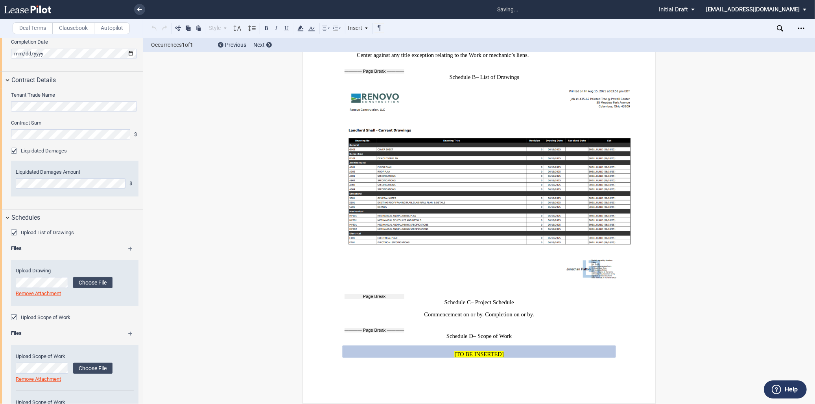
click at [128, 333] on md-icon at bounding box center [133, 336] width 11 height 9
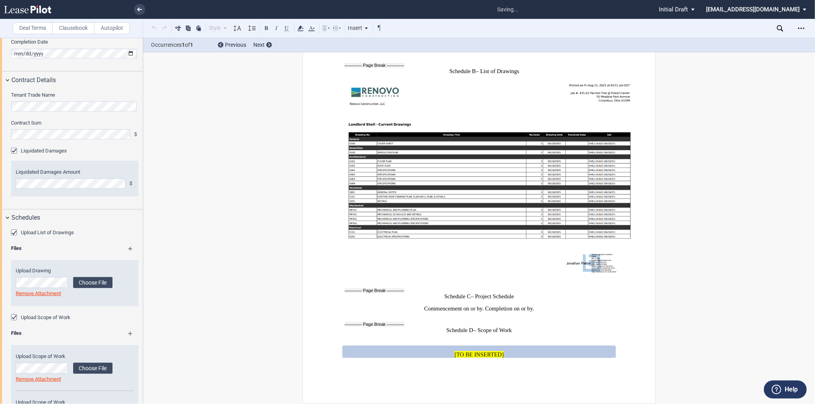
click at [128, 333] on md-icon at bounding box center [133, 336] width 11 height 9
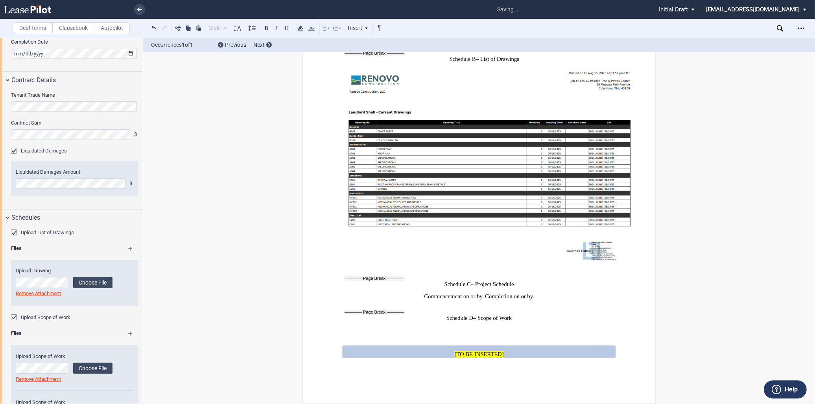
click at [128, 333] on md-icon at bounding box center [133, 336] width 11 height 9
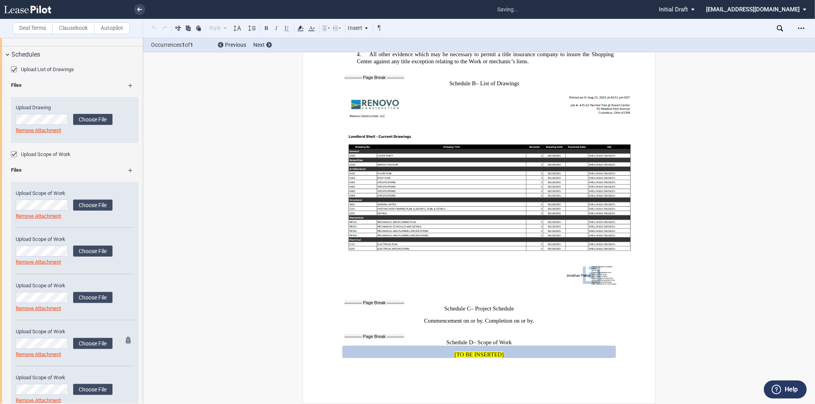
scroll to position [633, 0]
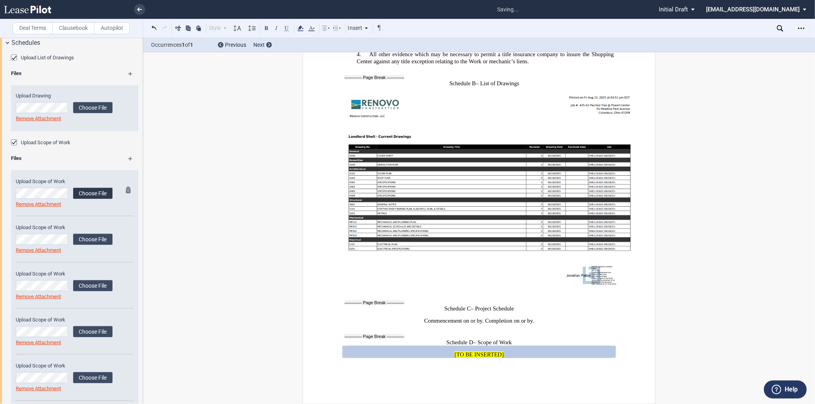
click at [87, 195] on label "Choose File" at bounding box center [92, 193] width 39 height 11
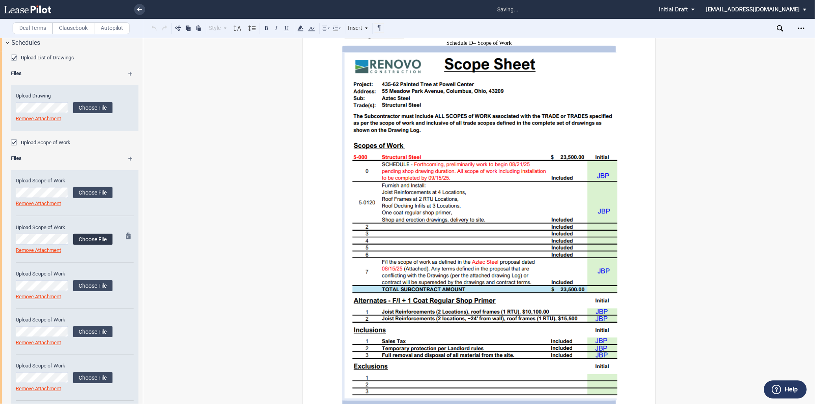
scroll to position [5780, 0]
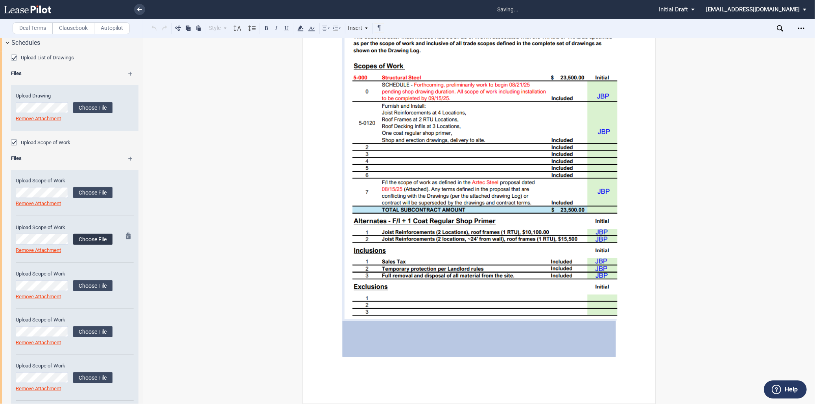
click at [100, 241] on label "Choose File" at bounding box center [92, 239] width 39 height 11
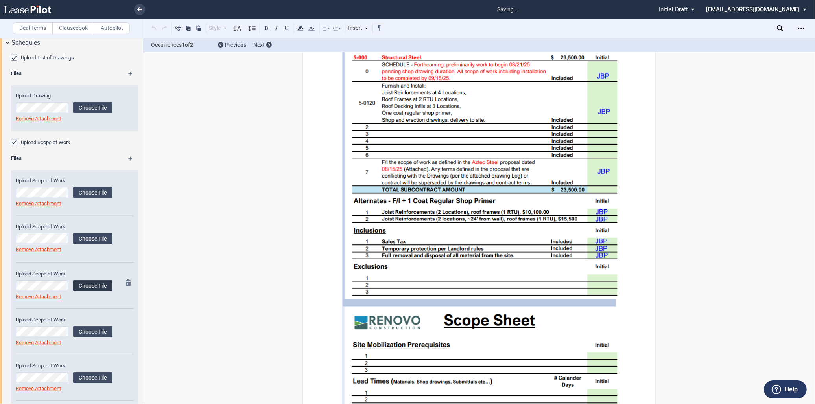
click at [99, 286] on label "Choose File" at bounding box center [92, 285] width 39 height 11
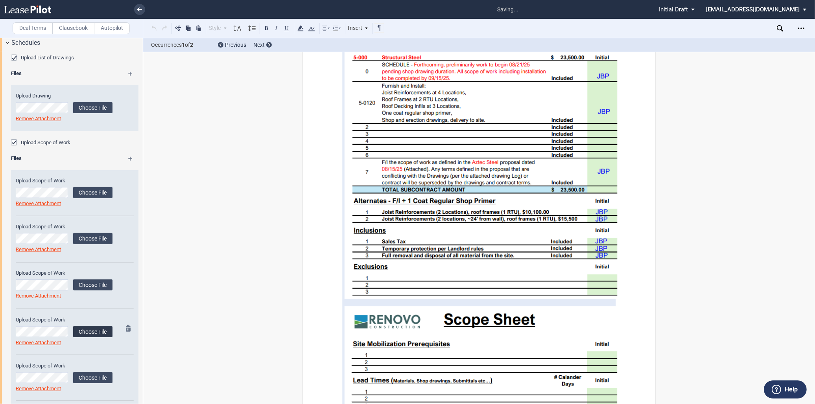
click at [91, 333] on label "Choose File" at bounding box center [92, 331] width 39 height 11
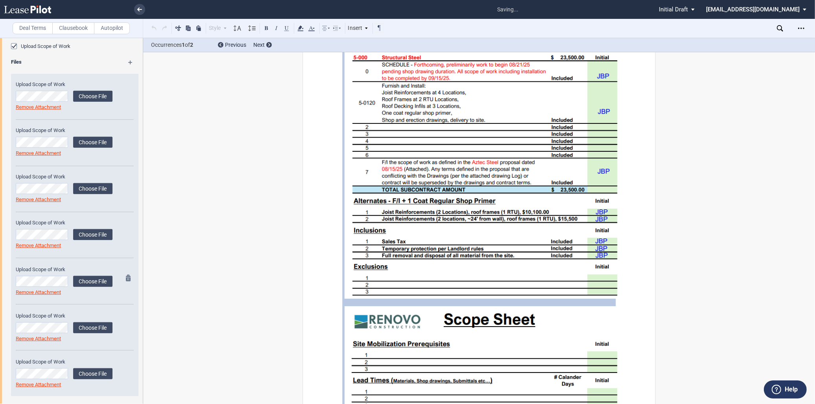
scroll to position [736, 0]
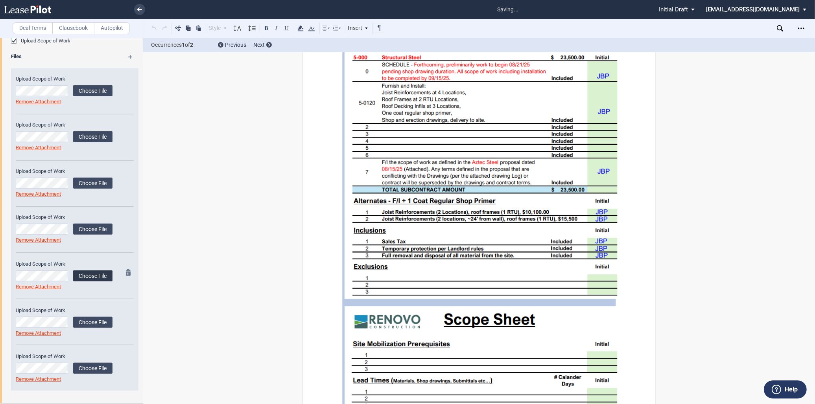
click at [96, 276] on label "Choose File" at bounding box center [92, 275] width 39 height 11
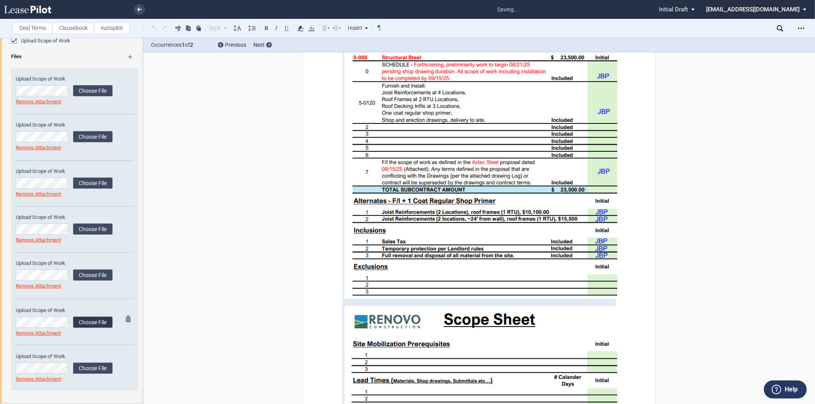
click at [86, 320] on label "Choose File" at bounding box center [92, 322] width 39 height 11
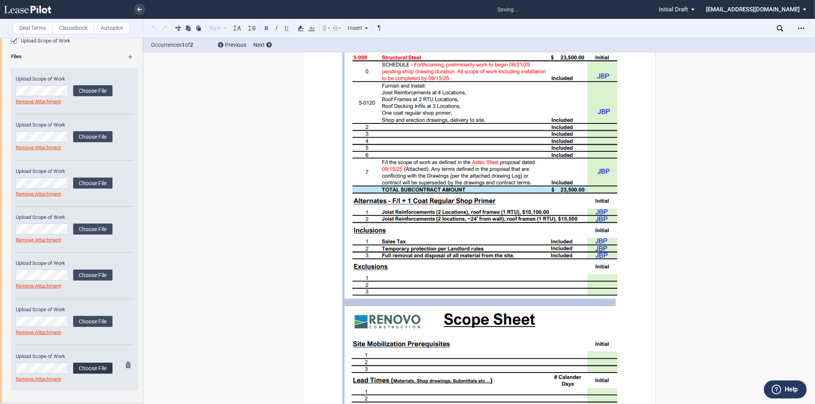
click at [90, 367] on label "Choose File" at bounding box center [92, 368] width 39 height 11
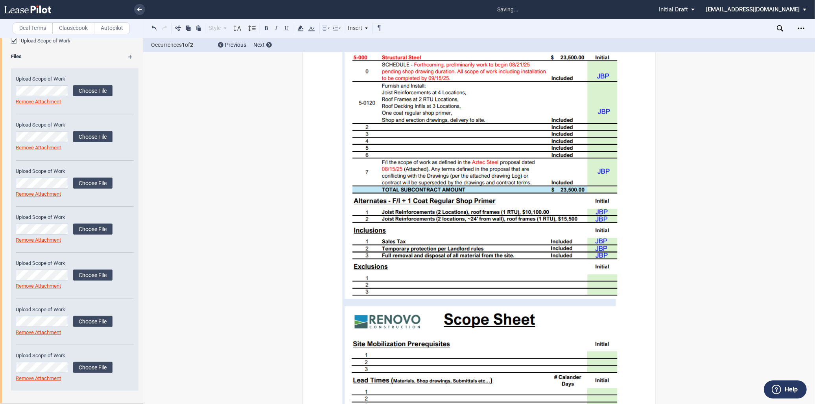
click at [130, 55] on md-icon at bounding box center [133, 59] width 11 height 9
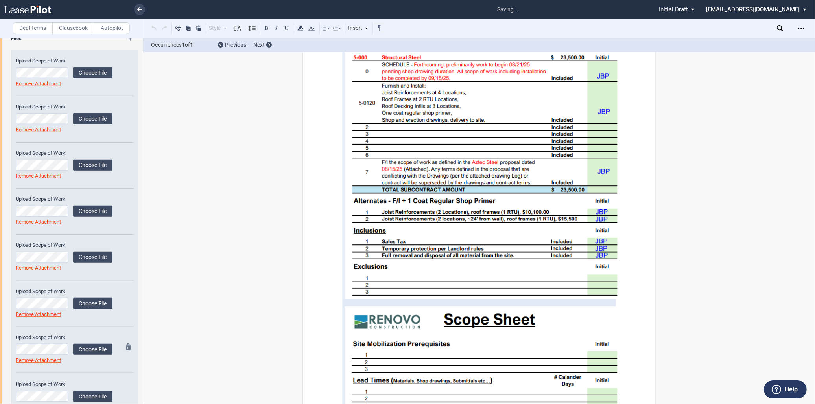
scroll to position [783, 0]
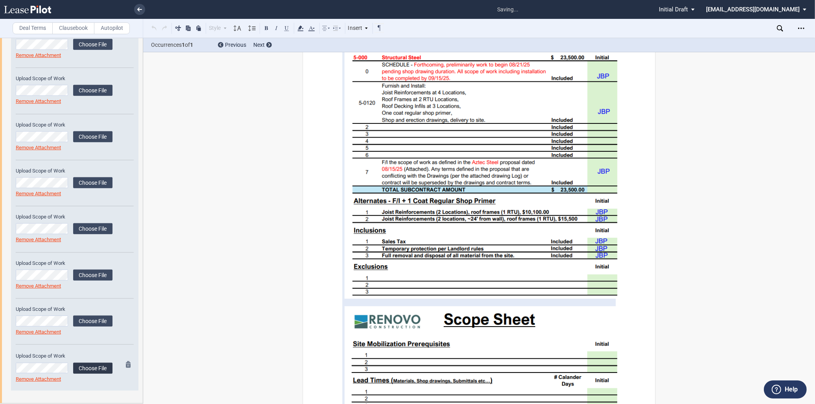
click at [85, 370] on label "Choose File" at bounding box center [92, 368] width 39 height 11
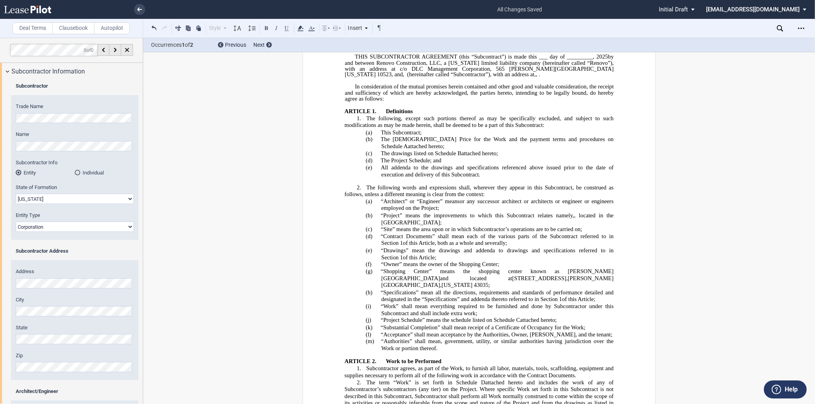
scroll to position [0, 0]
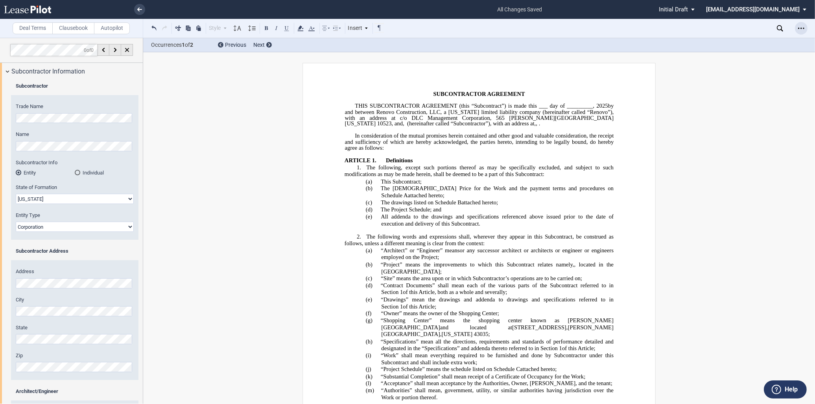
click at [799, 28] on use "Open Lease options menu" at bounding box center [801, 28] width 6 height 1
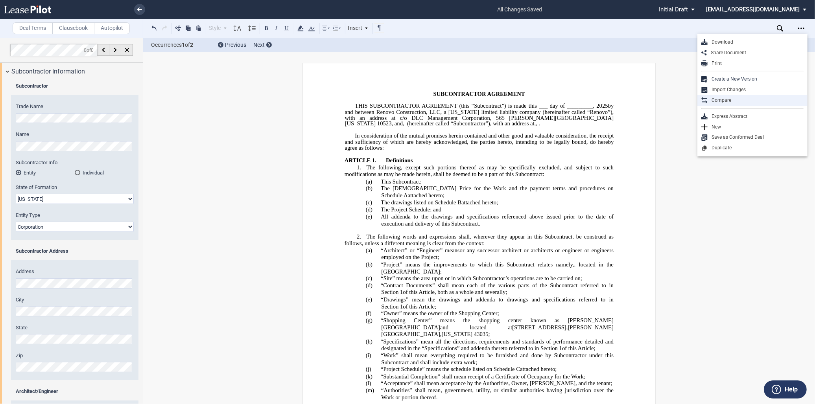
click at [730, 100] on div "Compare" at bounding box center [755, 100] width 96 height 7
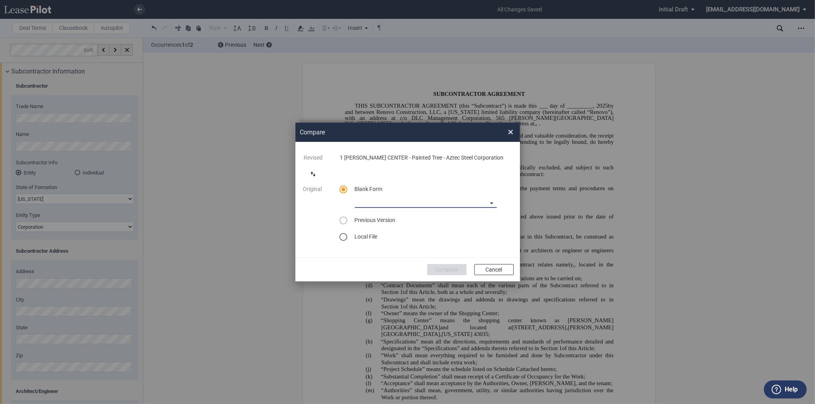
click at [427, 204] on md-select "90-10 Payment Blank Form (Construction Contract) 30-30-30-10 Payment Blank Form…" at bounding box center [426, 202] width 142 height 12
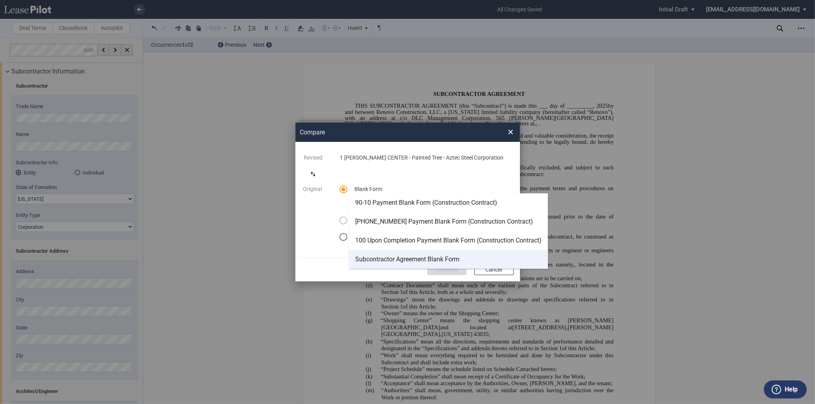
click at [410, 258] on div "Subcontractor Agreement Blank Form" at bounding box center [407, 259] width 104 height 9
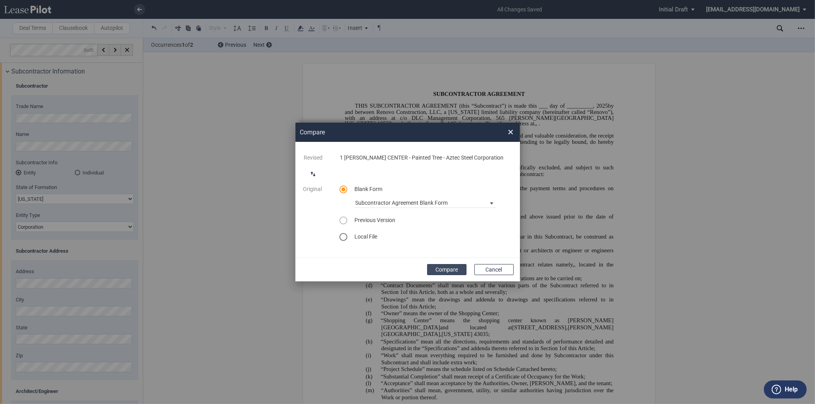
click at [447, 269] on button "Compare" at bounding box center [446, 269] width 39 height 11
